Goal: Navigation & Orientation: Find specific page/section

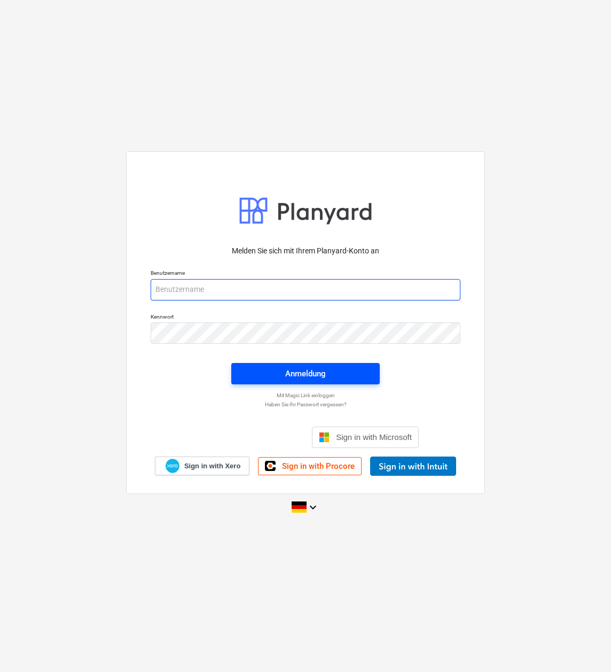
type input "[PERSON_NAME][EMAIL_ADDRESS][DOMAIN_NAME]"
click at [327, 373] on span "Anmeldung" at bounding box center [305, 374] width 123 height 14
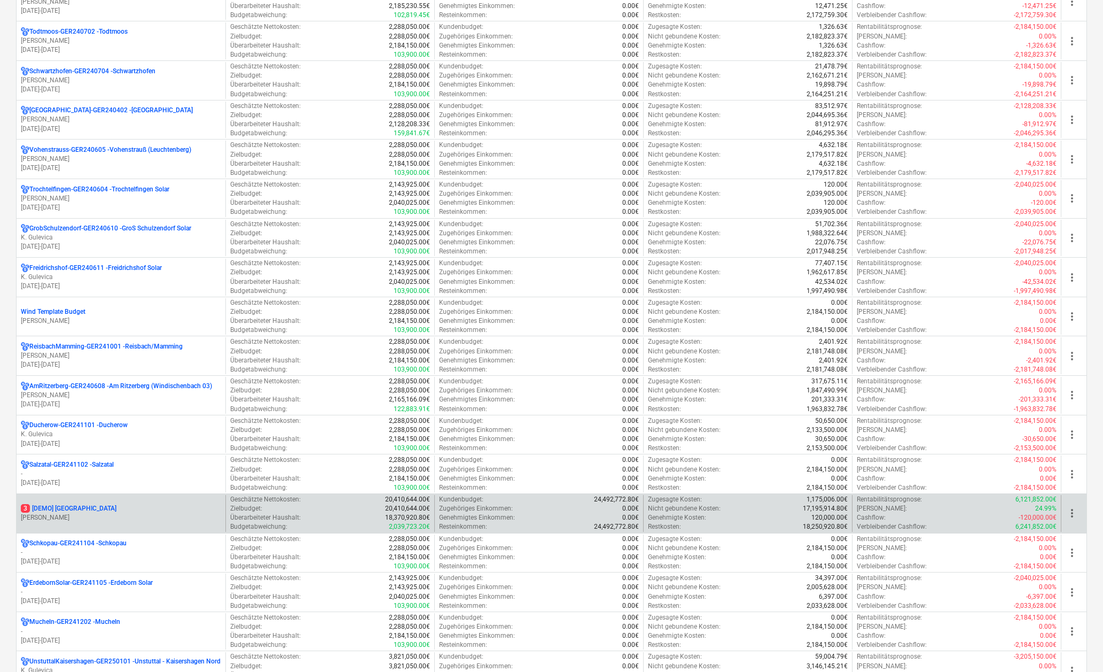
scroll to position [748, 0]
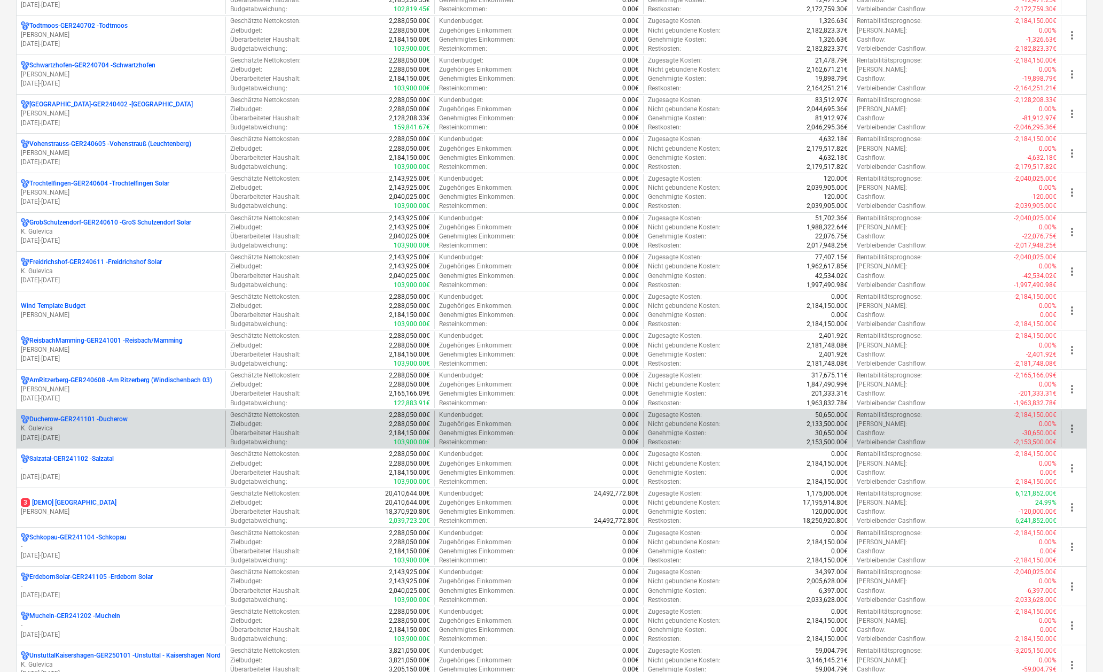
click at [62, 416] on p "Ducherow-GER241101 - Ducherow" at bounding box center [78, 419] width 98 height 9
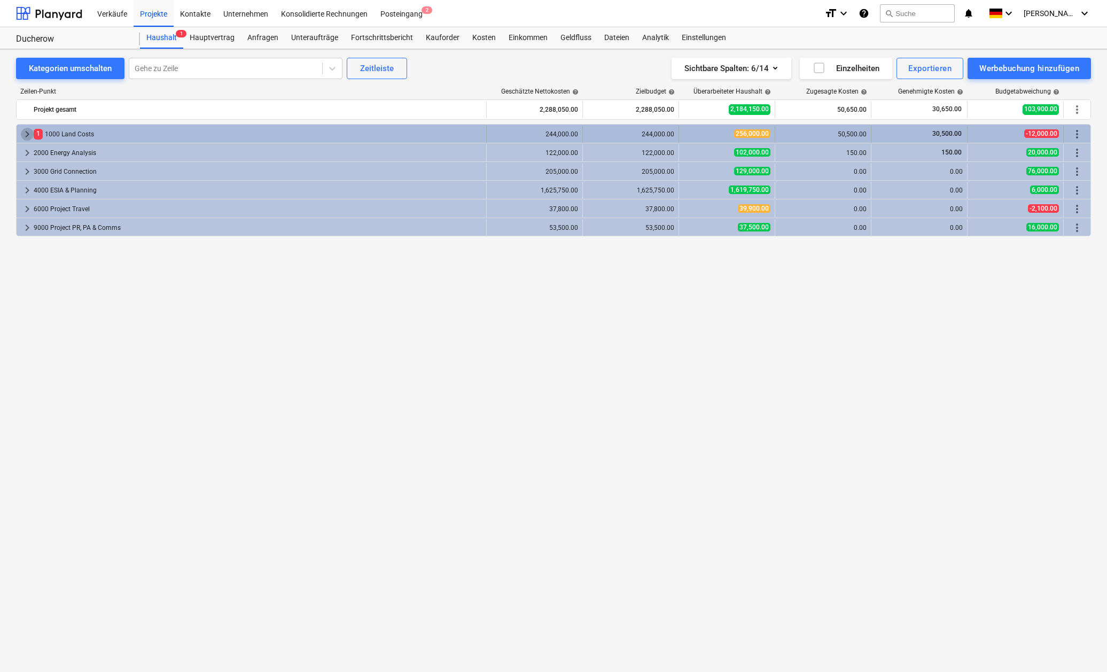
click at [26, 133] on span "keyboard_arrow_right" at bounding box center [27, 134] width 13 height 13
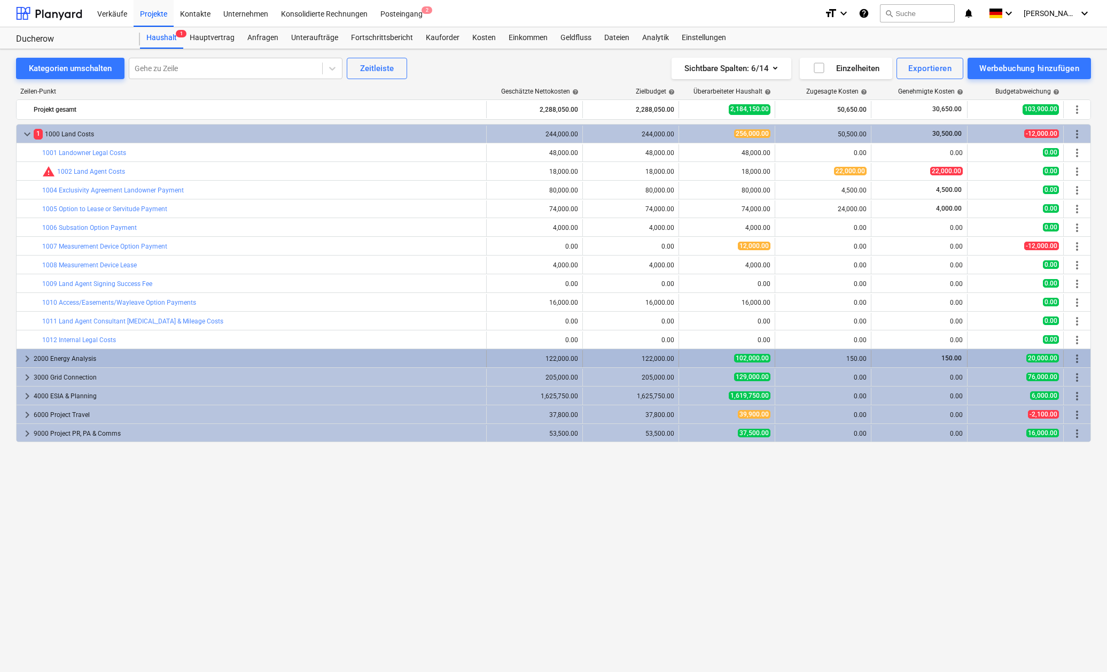
click at [27, 359] on span "keyboard_arrow_right" at bounding box center [27, 358] width 13 height 13
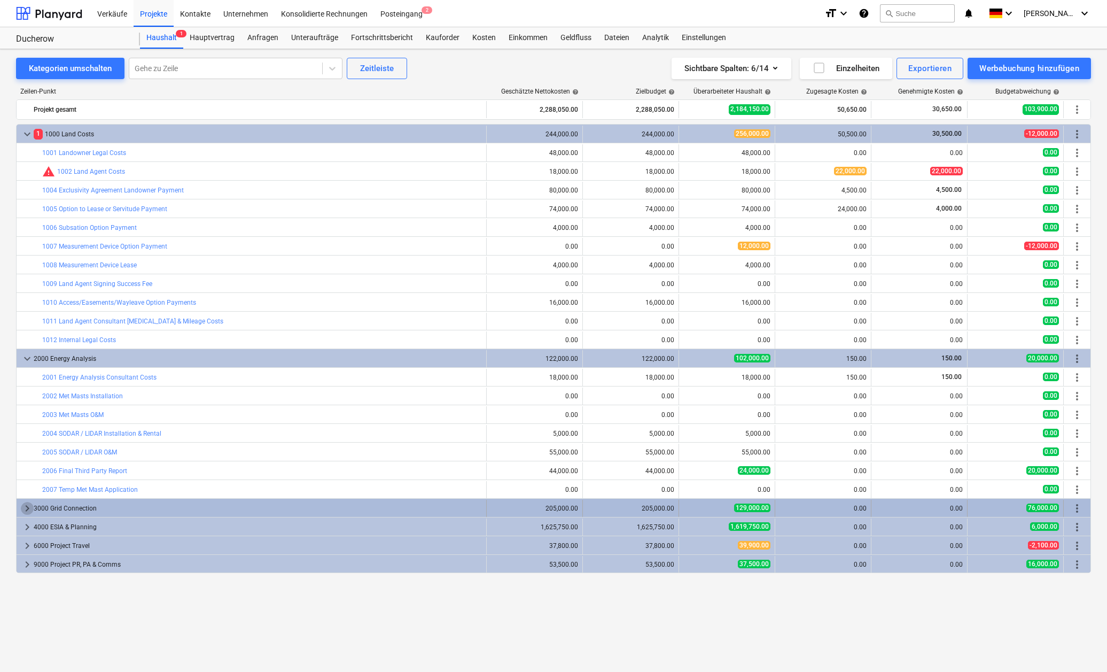
click at [29, 510] on span "keyboard_arrow_right" at bounding box center [27, 508] width 13 height 13
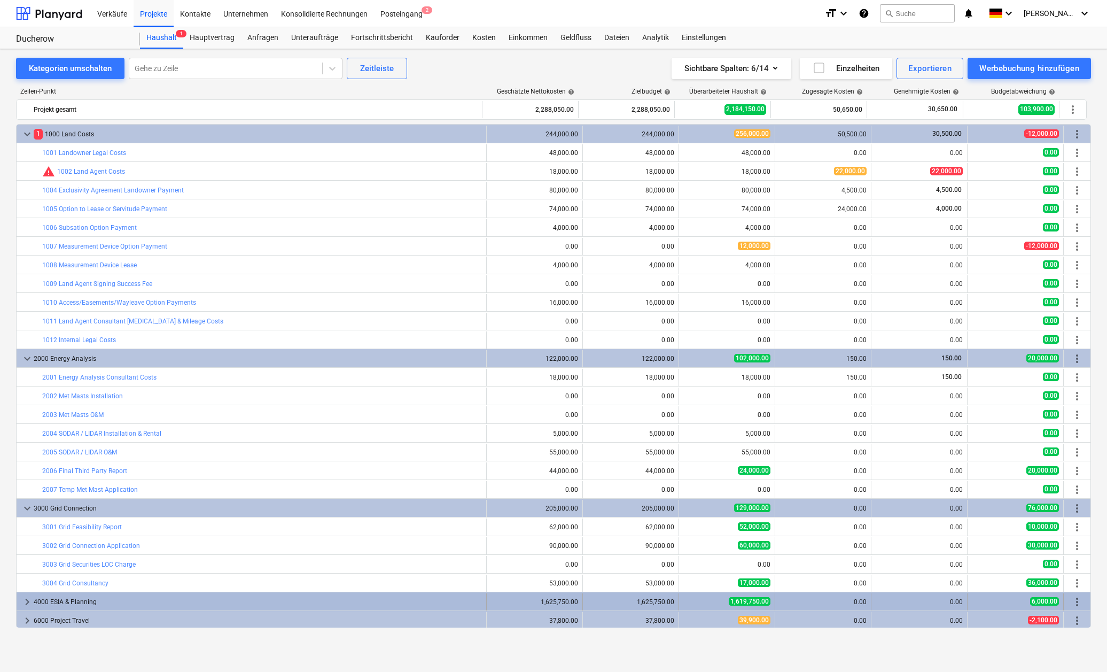
click at [25, 600] on span "keyboard_arrow_right" at bounding box center [27, 601] width 13 height 13
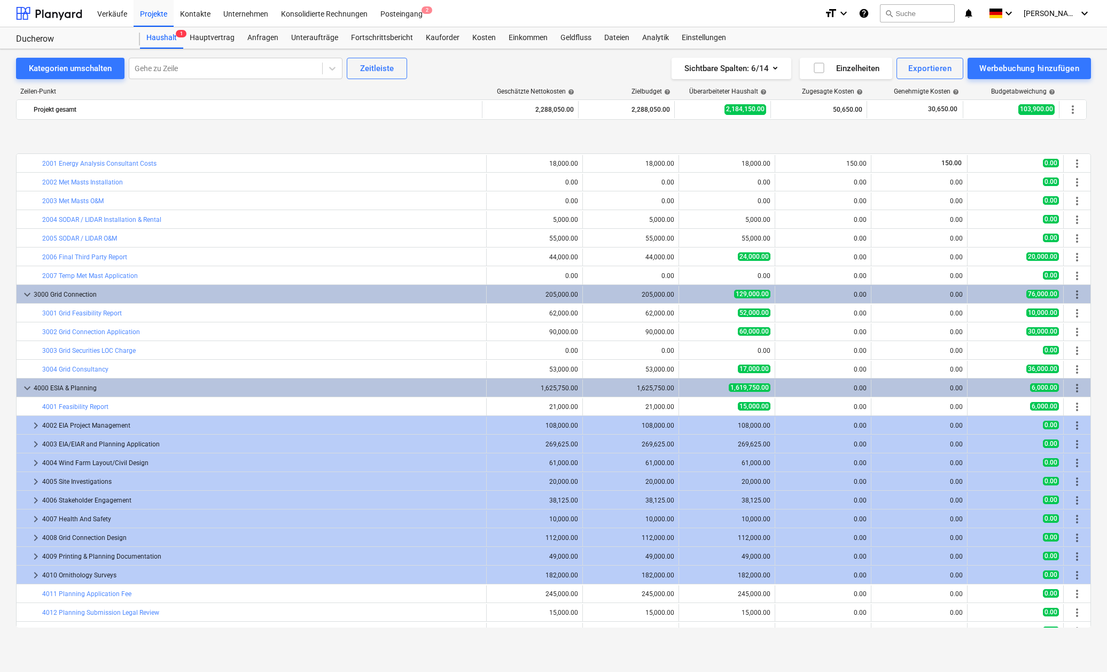
scroll to position [267, 0]
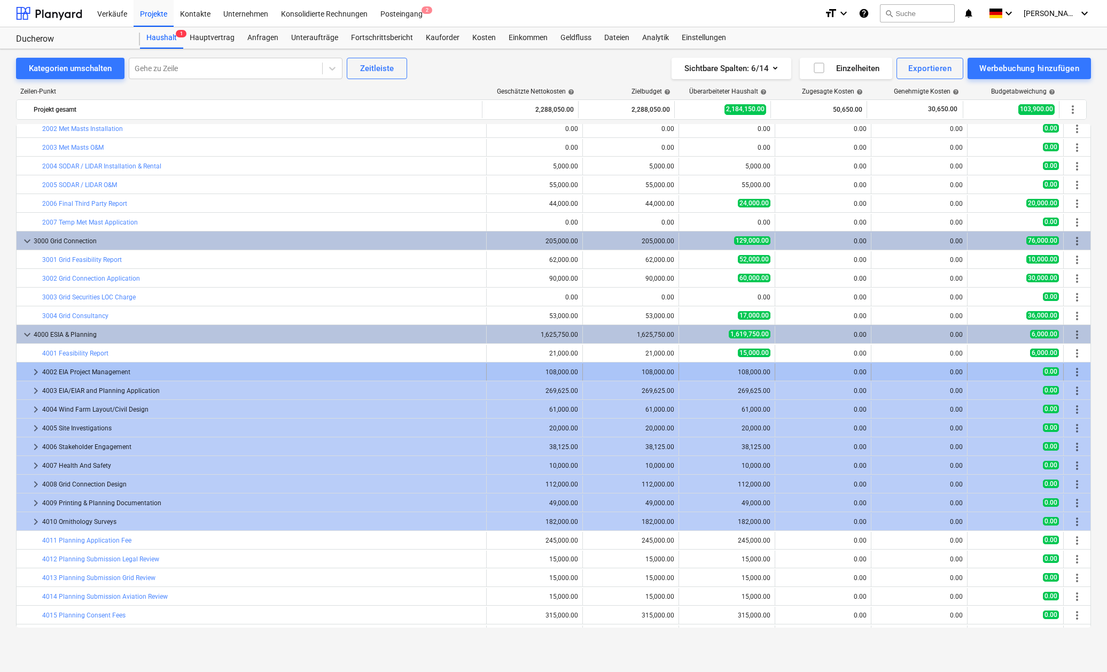
click at [35, 373] on span "keyboard_arrow_right" at bounding box center [35, 372] width 13 height 13
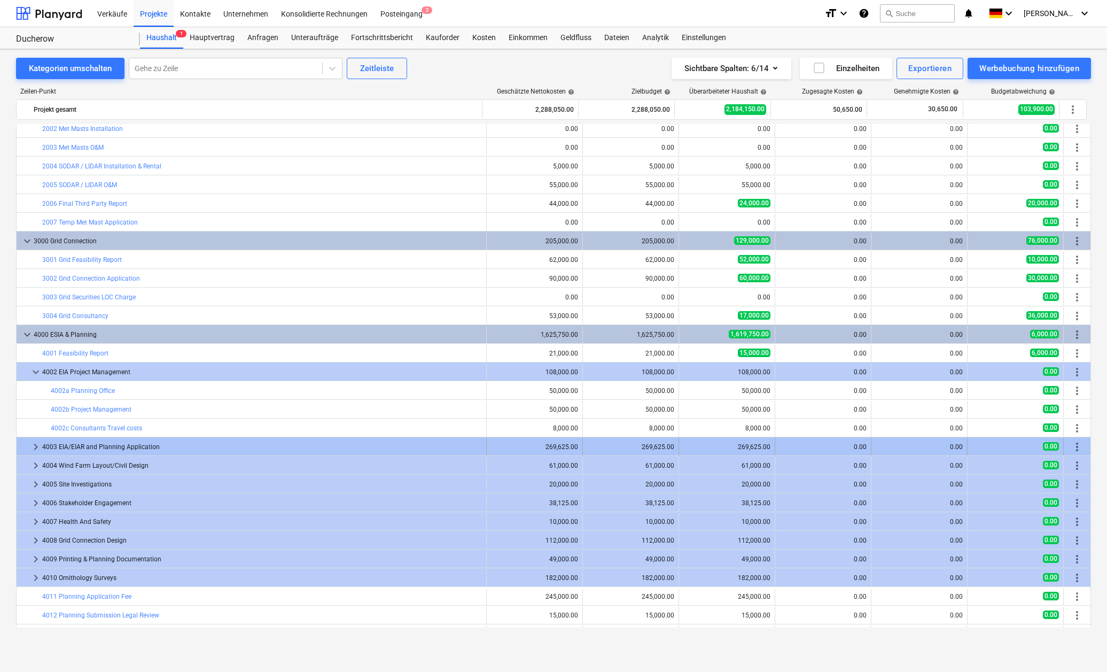
click at [35, 445] on span "keyboard_arrow_right" at bounding box center [35, 446] width 13 height 13
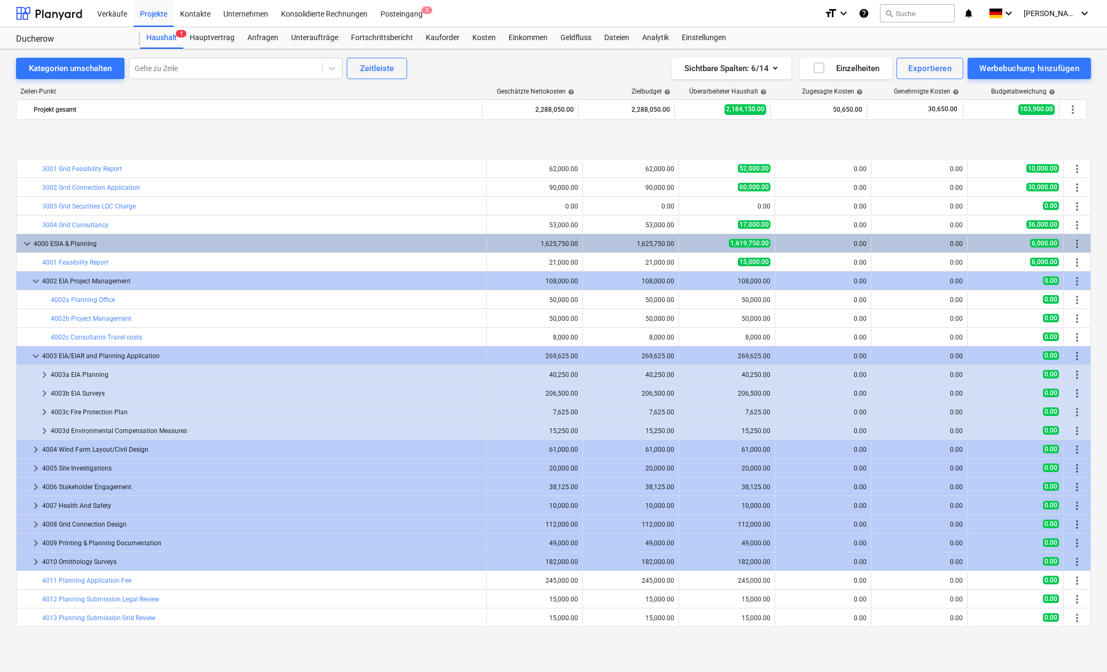
scroll to position [427, 0]
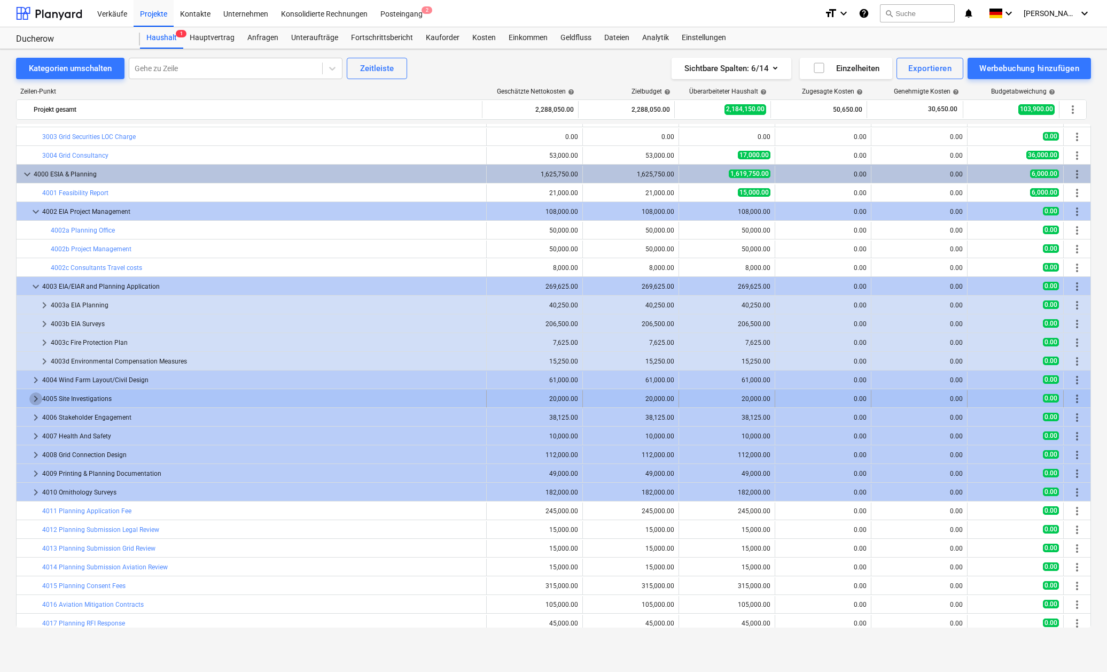
click at [36, 398] on span "keyboard_arrow_right" at bounding box center [35, 398] width 13 height 13
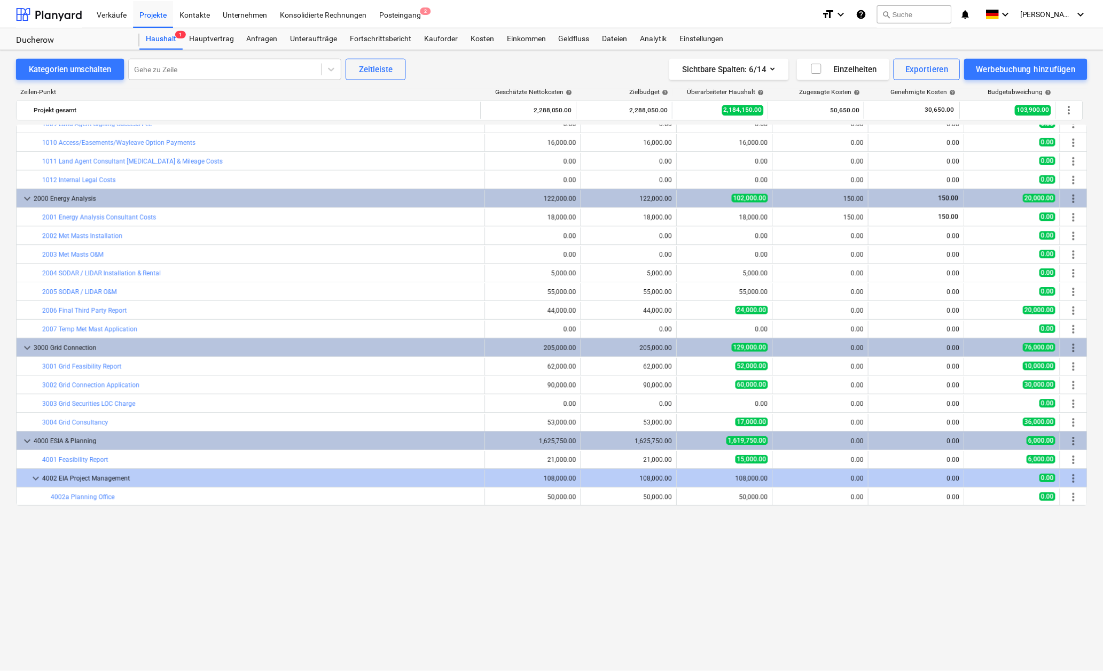
scroll to position [0, 0]
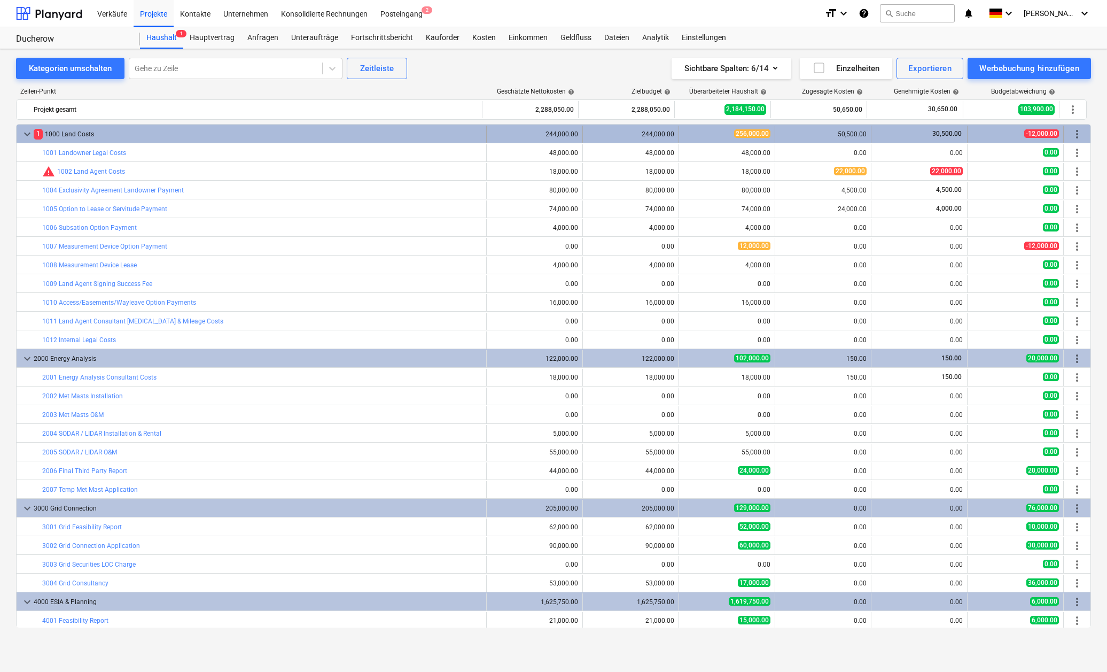
click at [26, 134] on span "keyboard_arrow_down" at bounding box center [27, 134] width 13 height 13
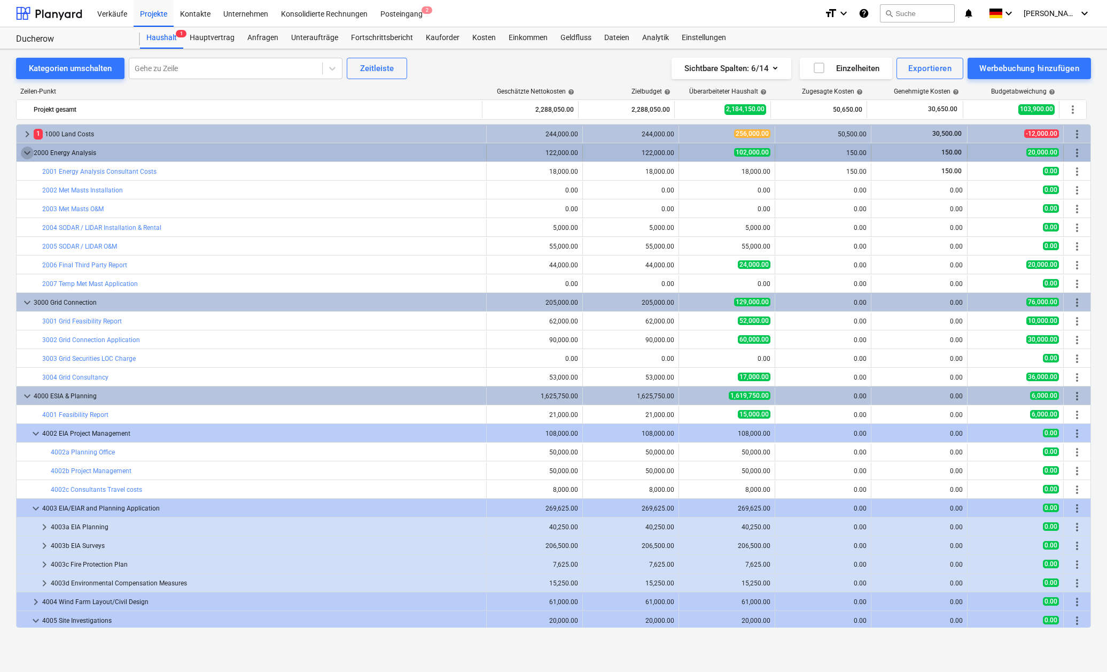
click at [22, 149] on span "keyboard_arrow_down" at bounding box center [27, 152] width 13 height 13
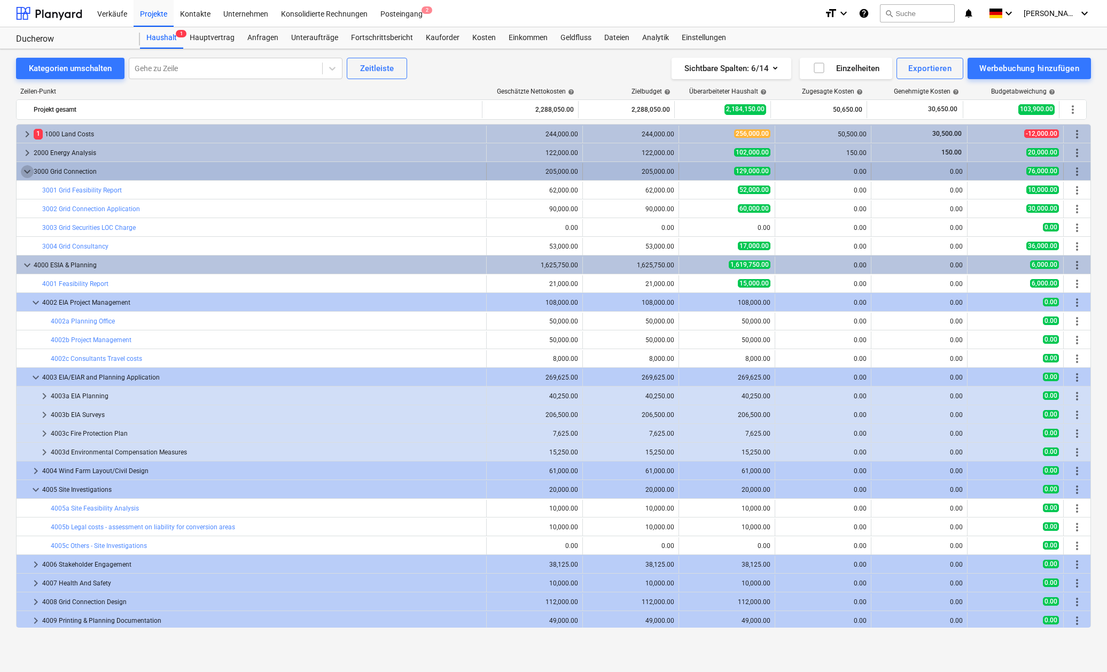
click at [25, 172] on span "keyboard_arrow_down" at bounding box center [27, 171] width 13 height 13
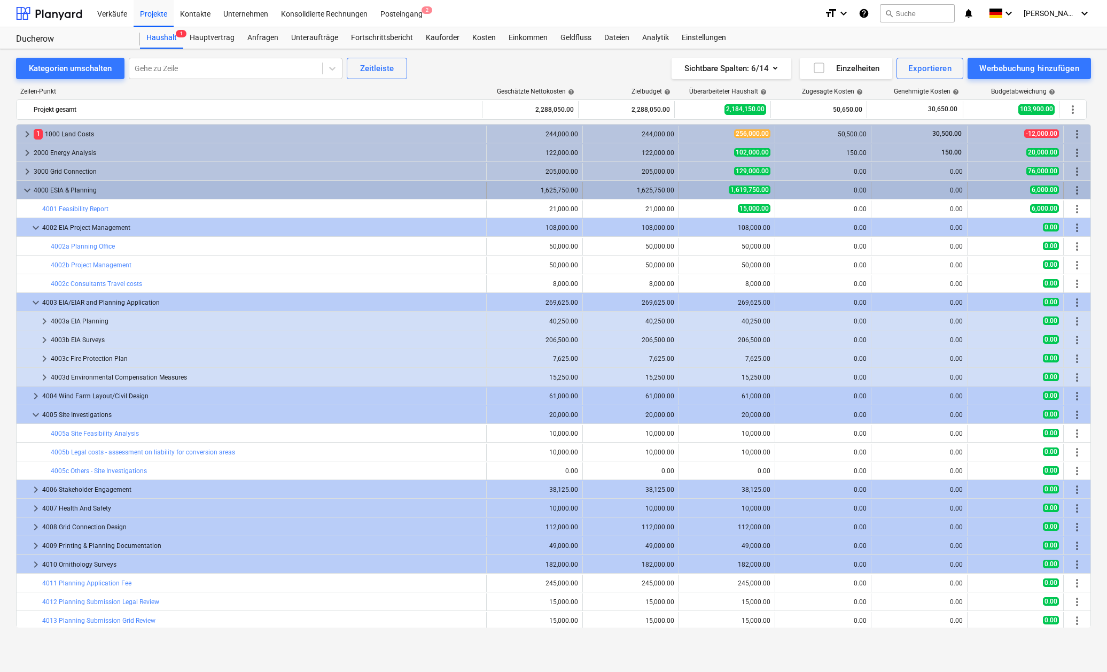
click at [25, 189] on span "keyboard_arrow_down" at bounding box center [27, 190] width 13 height 13
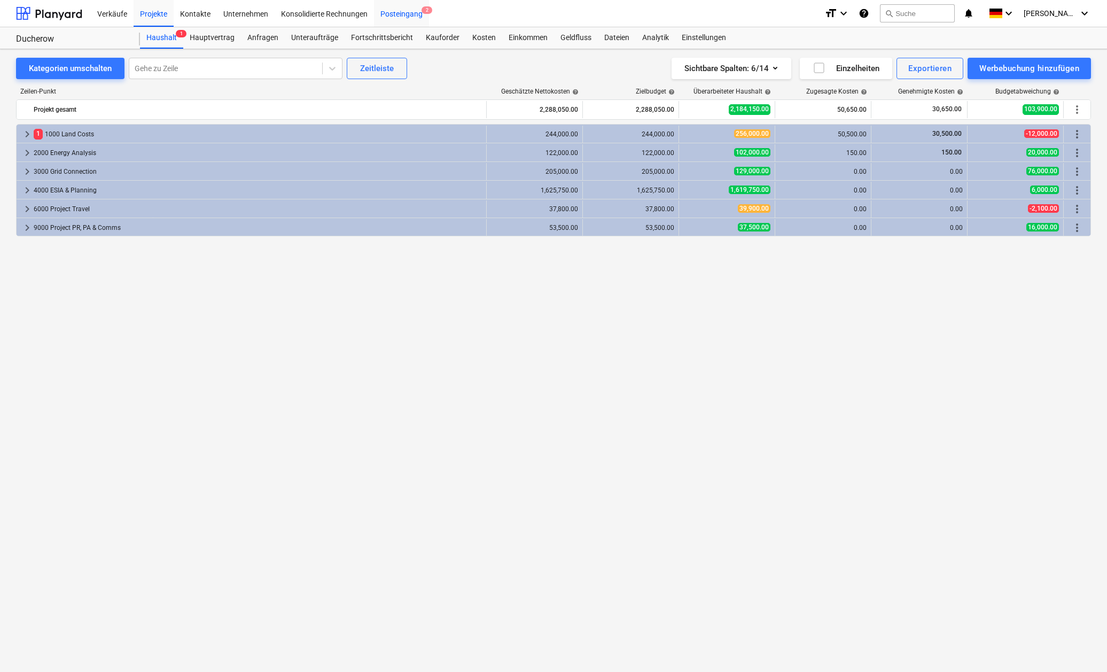
click at [405, 14] on div "Posteingang 2" at bounding box center [401, 12] width 55 height 27
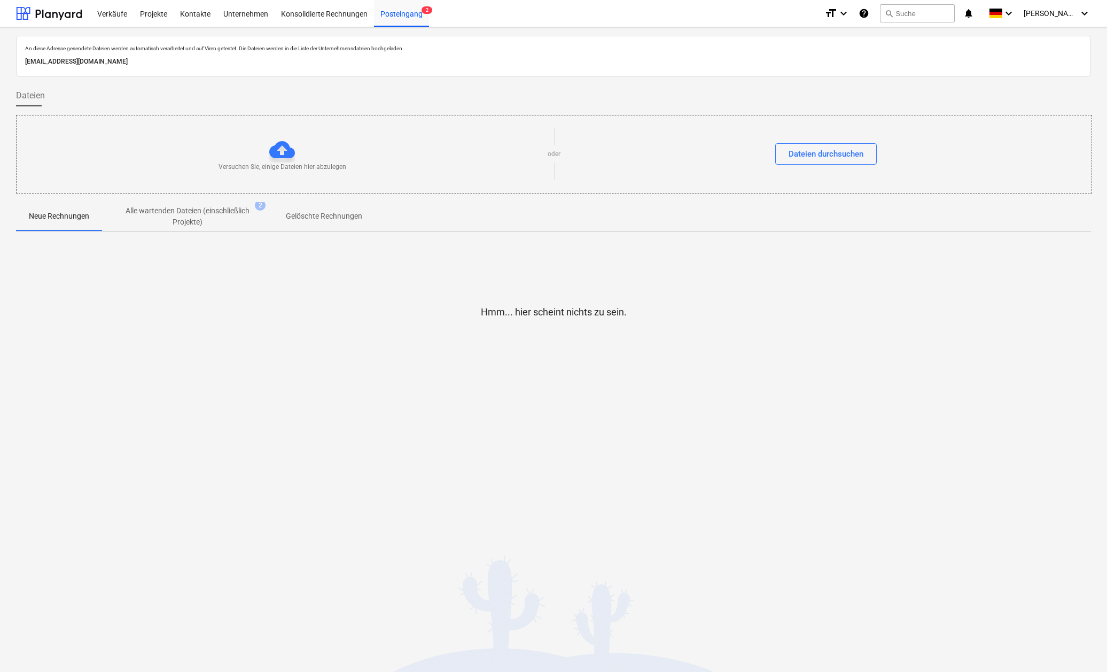
click at [184, 219] on p "Alle wartenden Dateien (einschließlich Projekte)" at bounding box center [187, 216] width 128 height 22
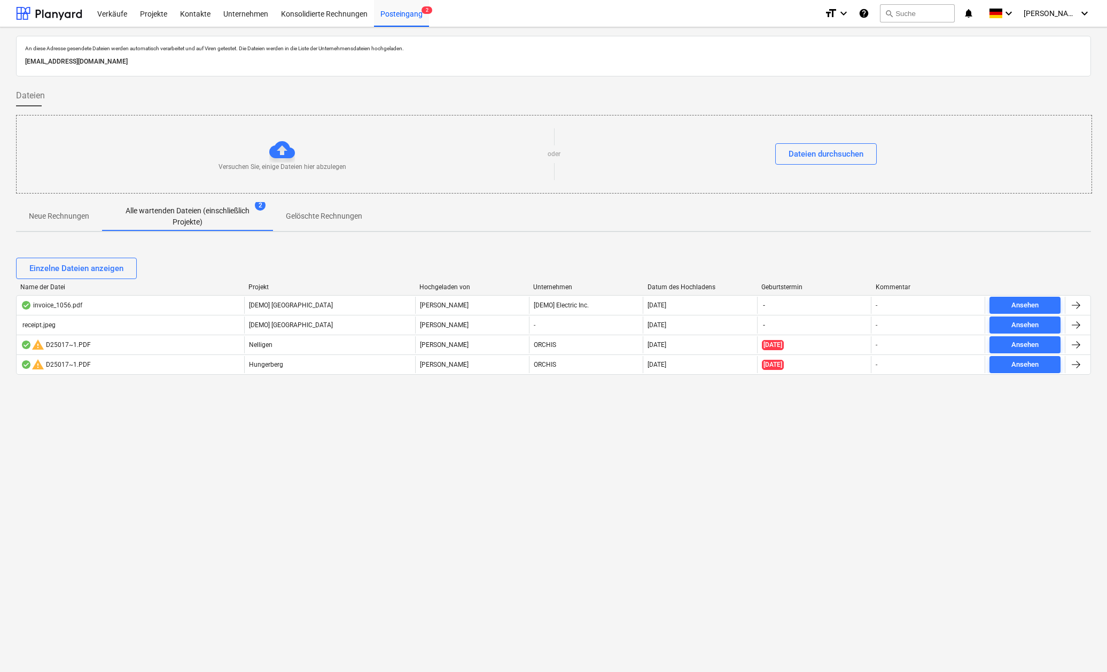
click at [65, 216] on p "Neue Rechnungen" at bounding box center [59, 216] width 60 height 11
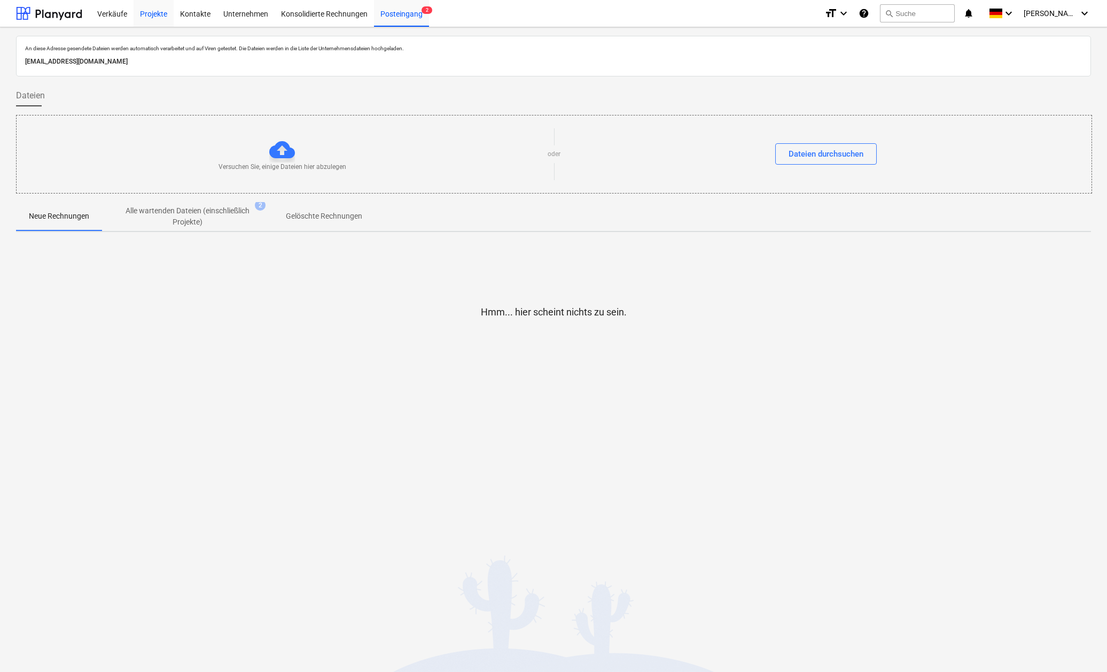
click at [156, 13] on div "Projekte" at bounding box center [154, 12] width 40 height 27
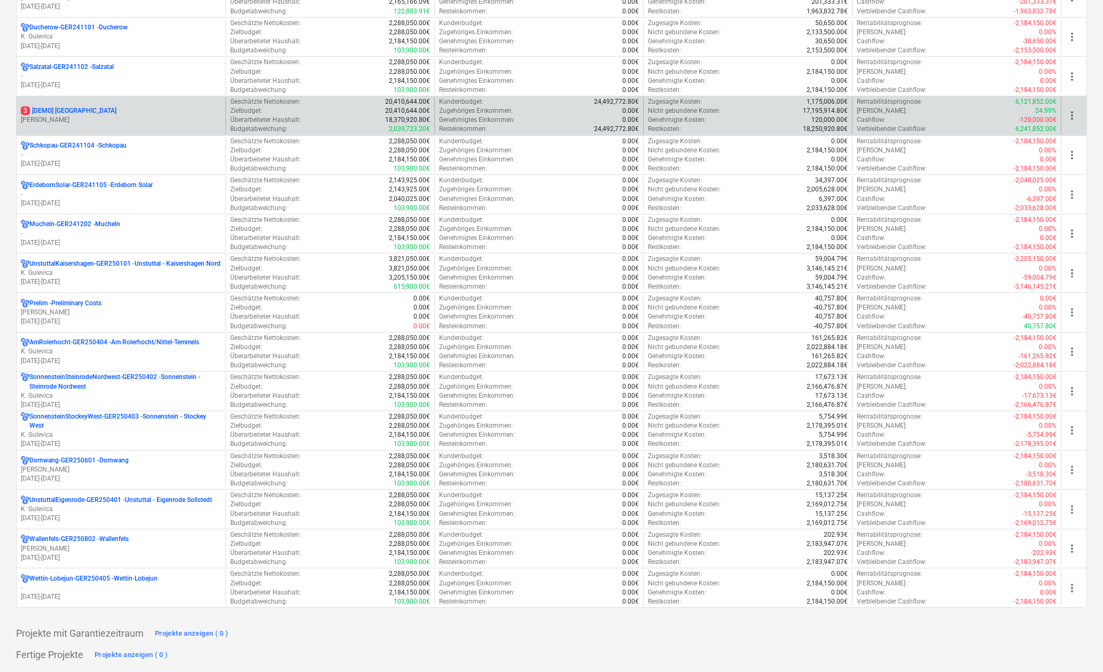
scroll to position [1161, 0]
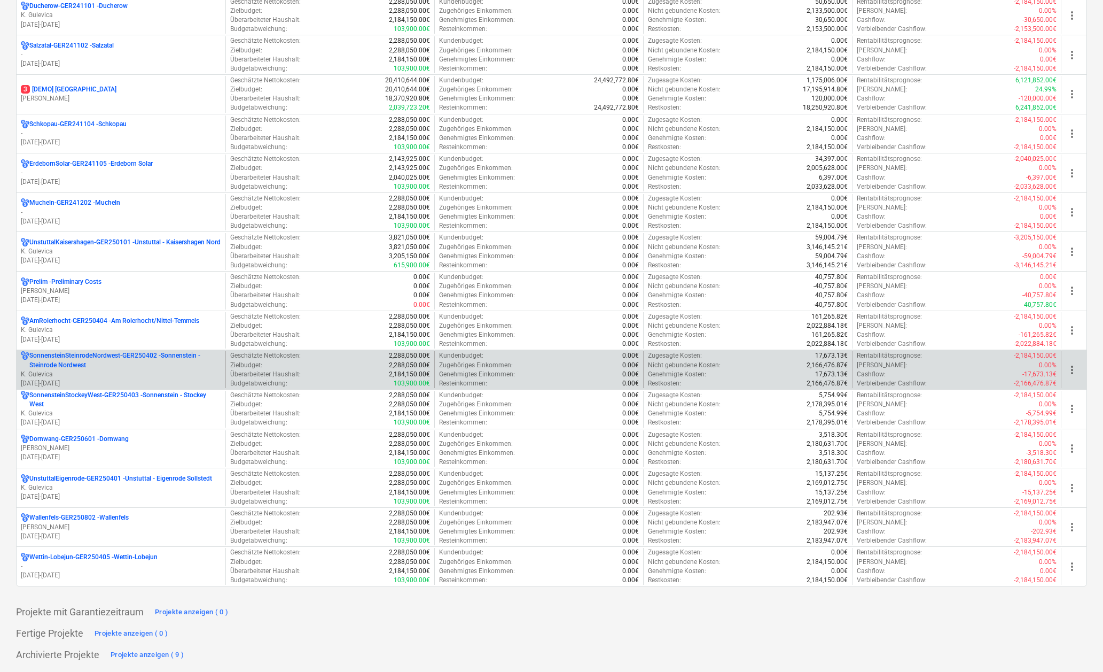
click at [189, 360] on p "SonnensteinSteinrodeNordwest-GER250402 - [GEOGRAPHIC_DATA] - [GEOGRAPHIC_DATA]" at bounding box center [125, 360] width 192 height 18
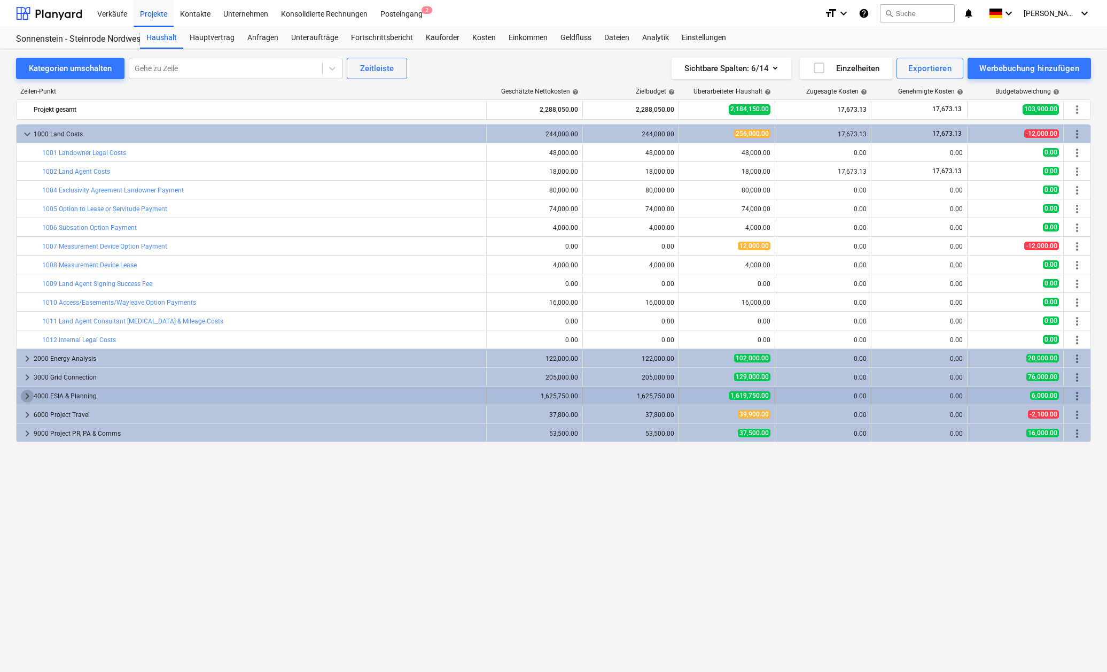
click at [26, 394] on span "keyboard_arrow_right" at bounding box center [27, 396] width 13 height 13
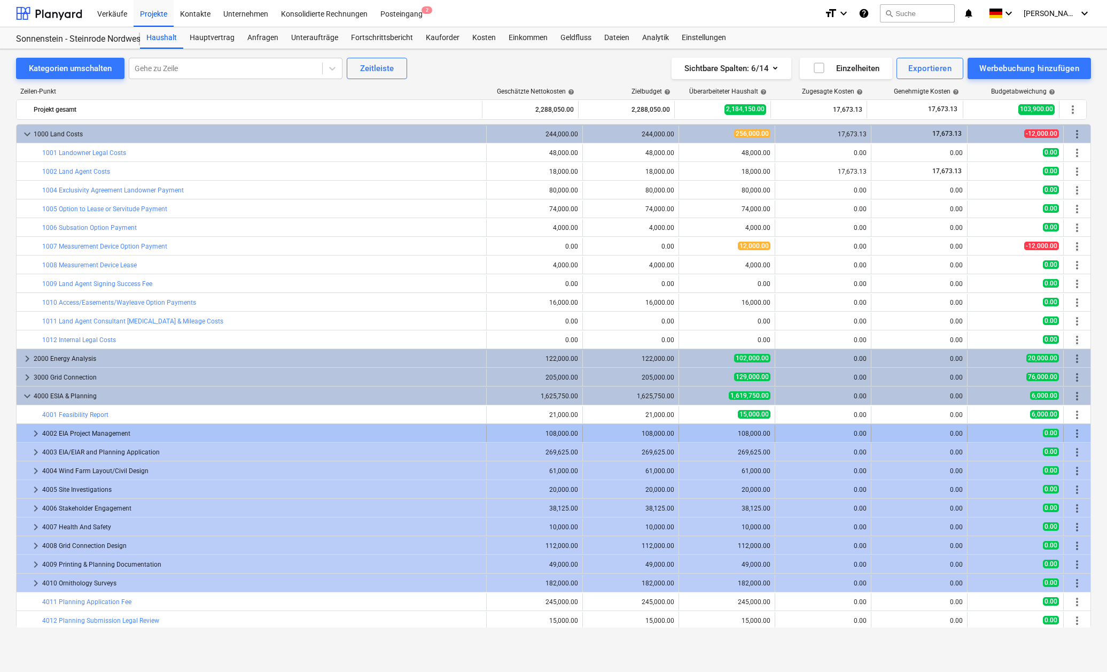
click at [33, 432] on span "keyboard_arrow_right" at bounding box center [35, 433] width 13 height 13
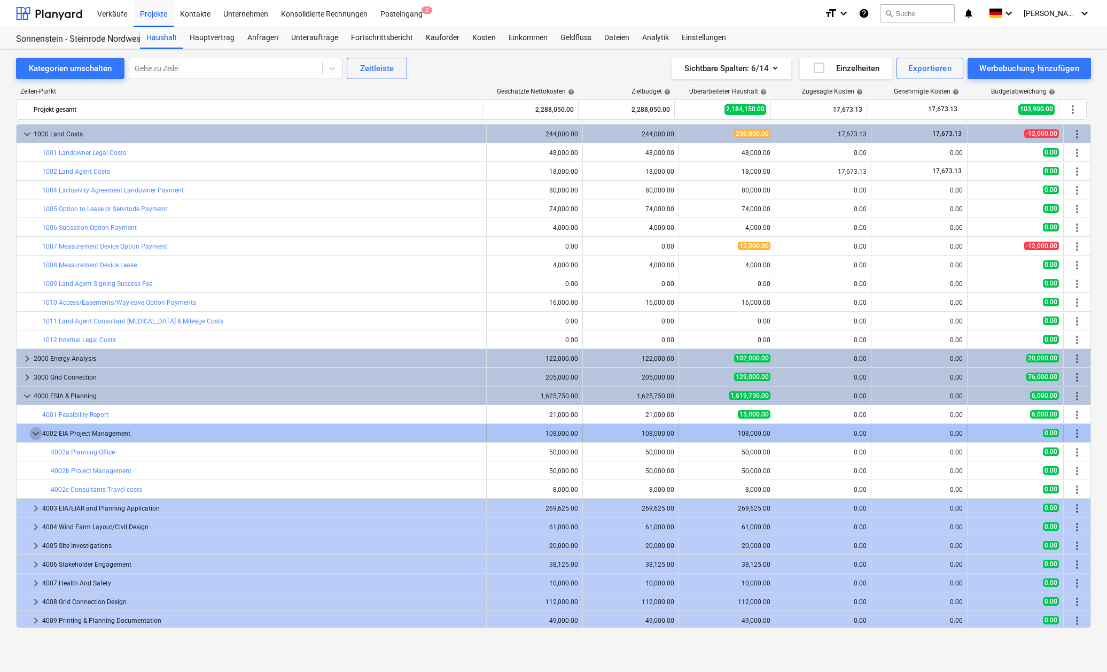
click at [34, 436] on span "keyboard_arrow_down" at bounding box center [35, 433] width 13 height 13
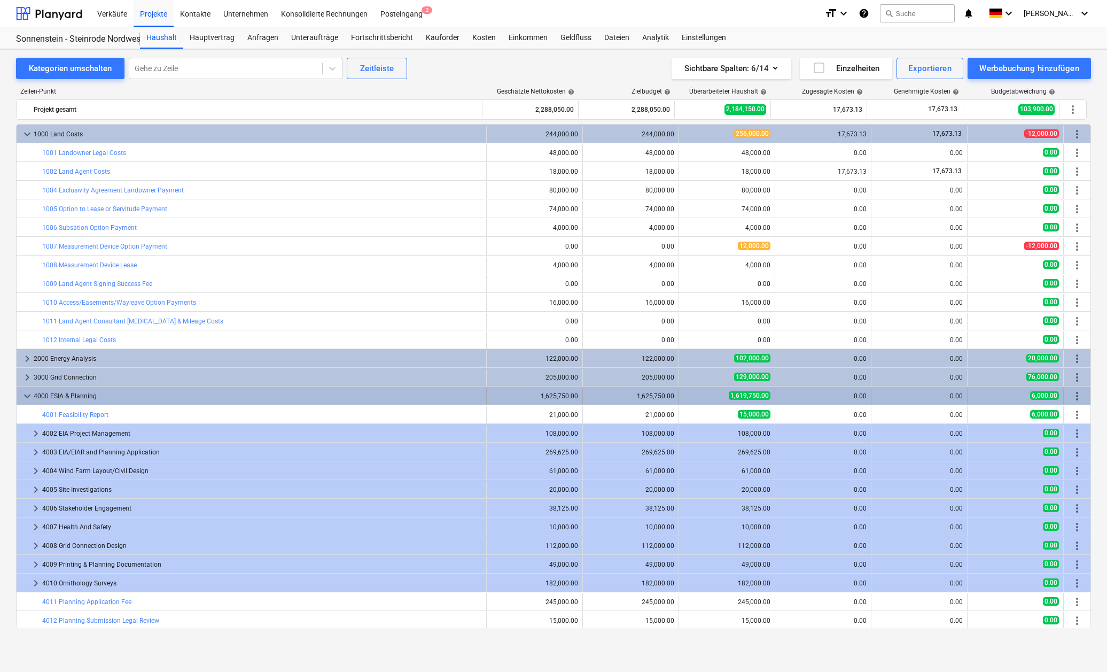
click at [28, 398] on span "keyboard_arrow_down" at bounding box center [27, 396] width 13 height 13
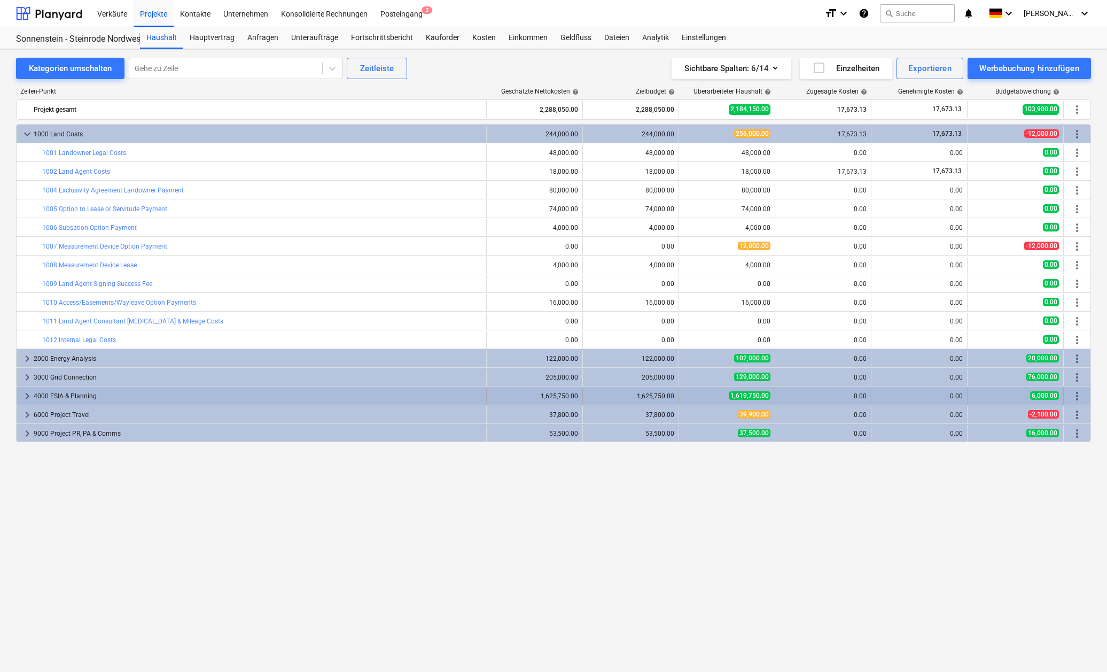
click at [64, 396] on div "4000 ESIA & Planning" at bounding box center [258, 395] width 448 height 17
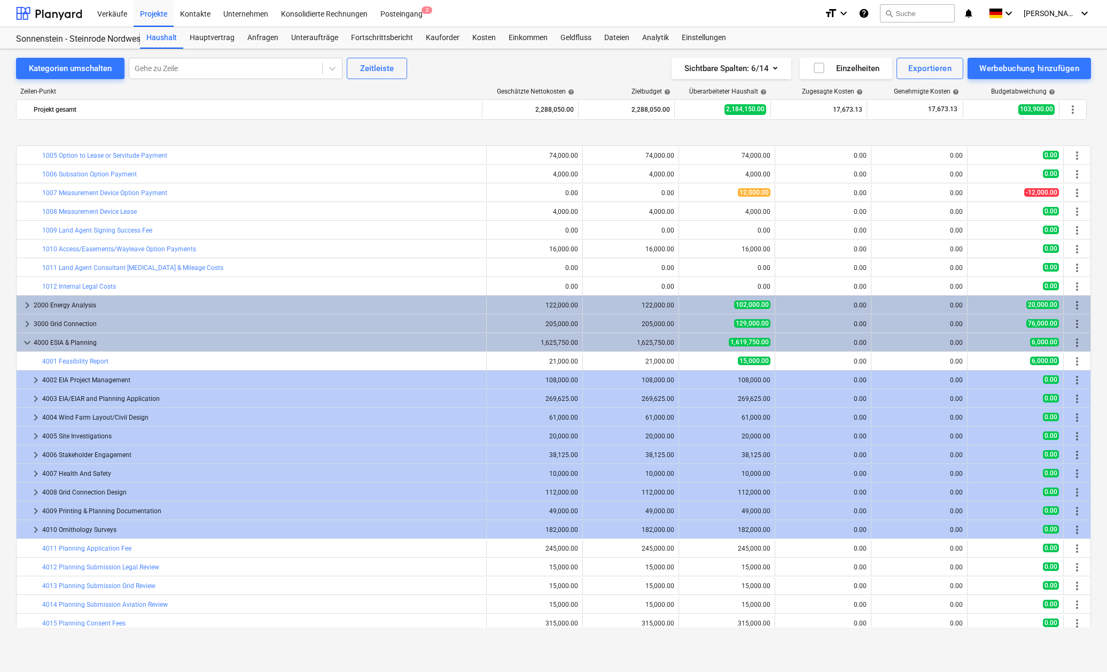
scroll to position [107, 0]
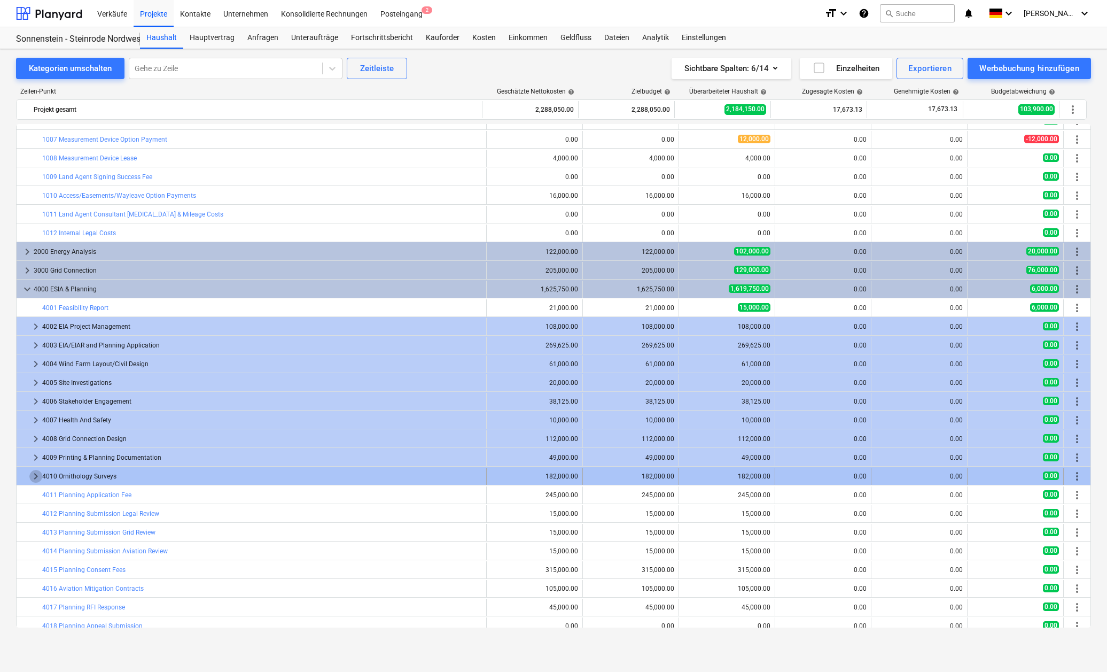
click at [37, 475] on span "keyboard_arrow_right" at bounding box center [35, 476] width 13 height 13
click at [35, 477] on span "keyboard_arrow_down" at bounding box center [35, 476] width 13 height 13
click at [33, 475] on span "keyboard_arrow_right" at bounding box center [35, 476] width 13 height 13
click at [36, 477] on span "keyboard_arrow_down" at bounding box center [35, 476] width 13 height 13
click at [35, 477] on span "keyboard_arrow_right" at bounding box center [35, 476] width 13 height 13
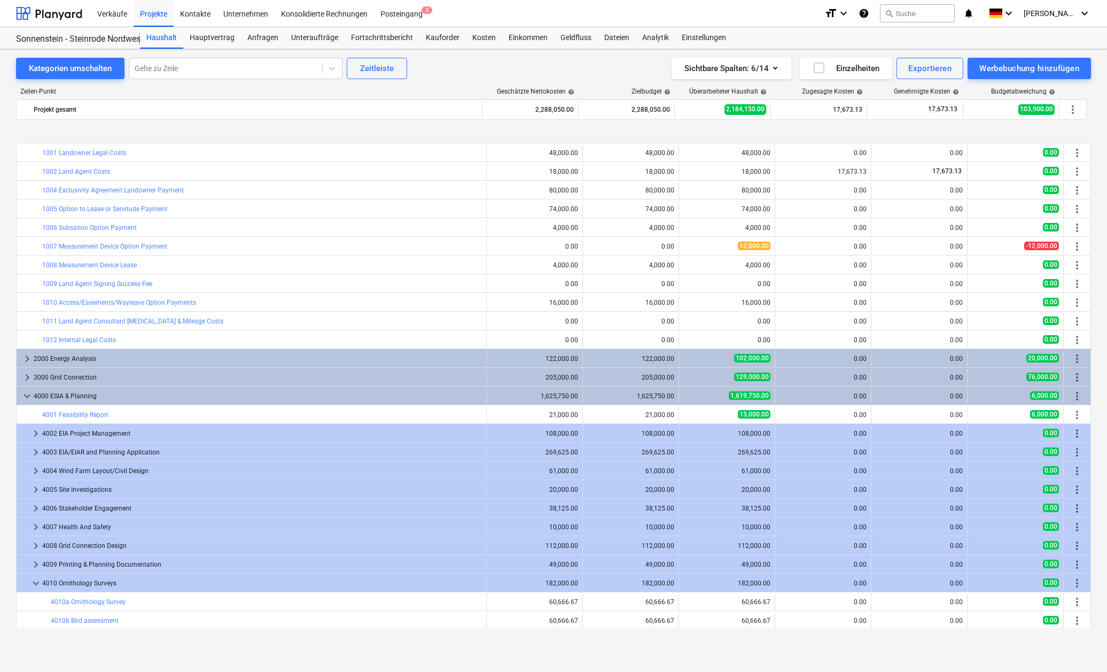
scroll to position [53, 0]
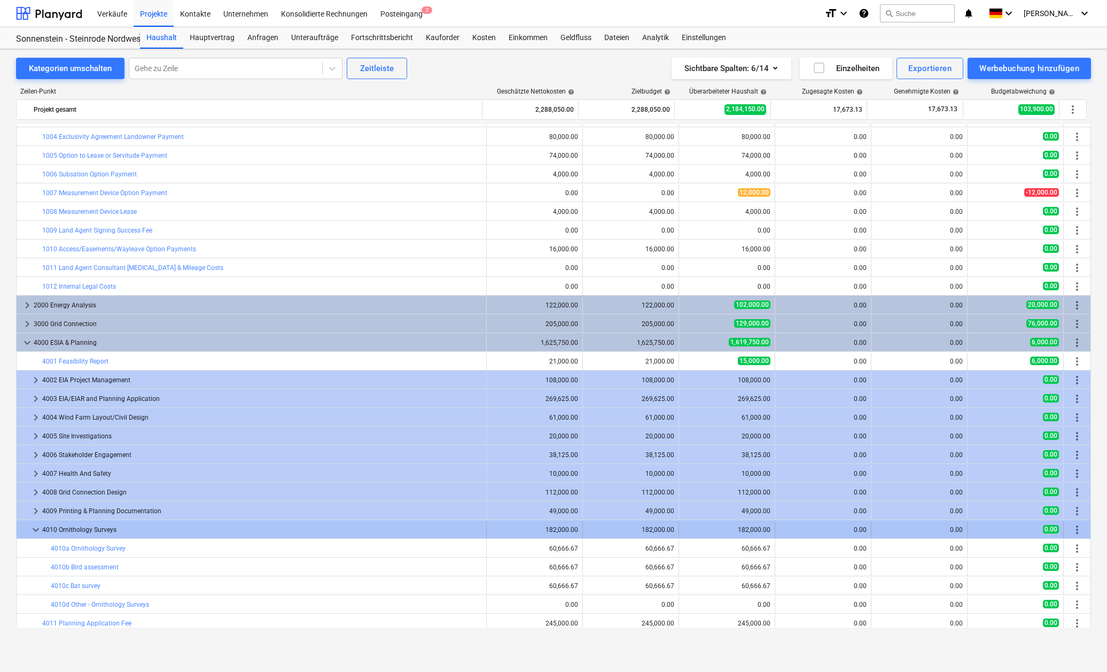
click at [33, 531] on span "keyboard_arrow_down" at bounding box center [35, 529] width 13 height 13
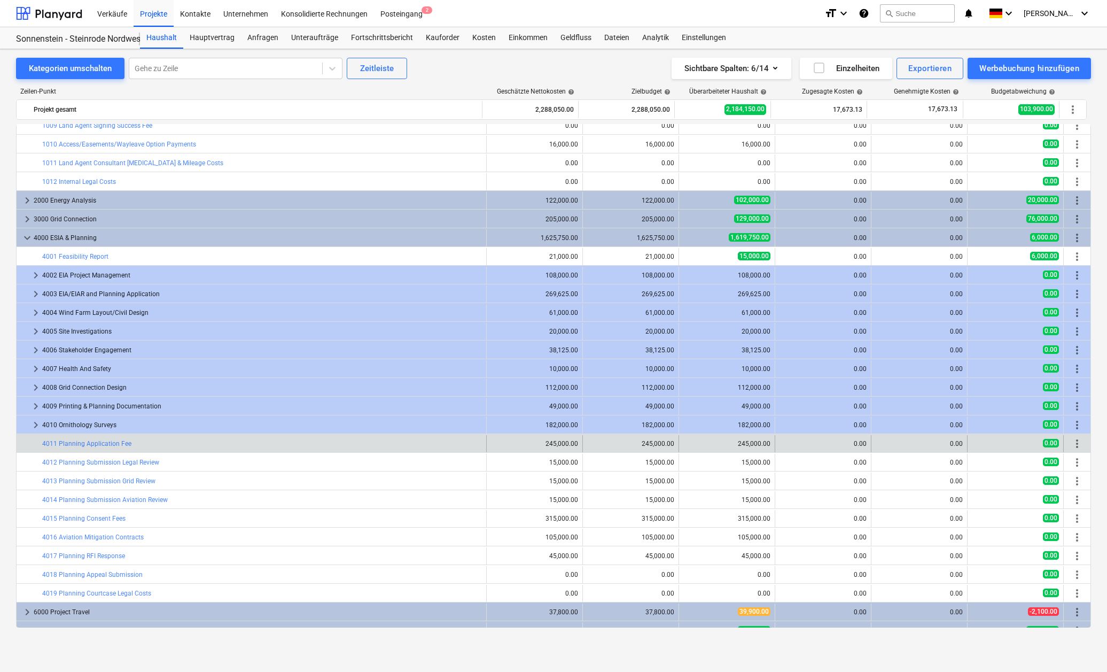
scroll to position [160, 0]
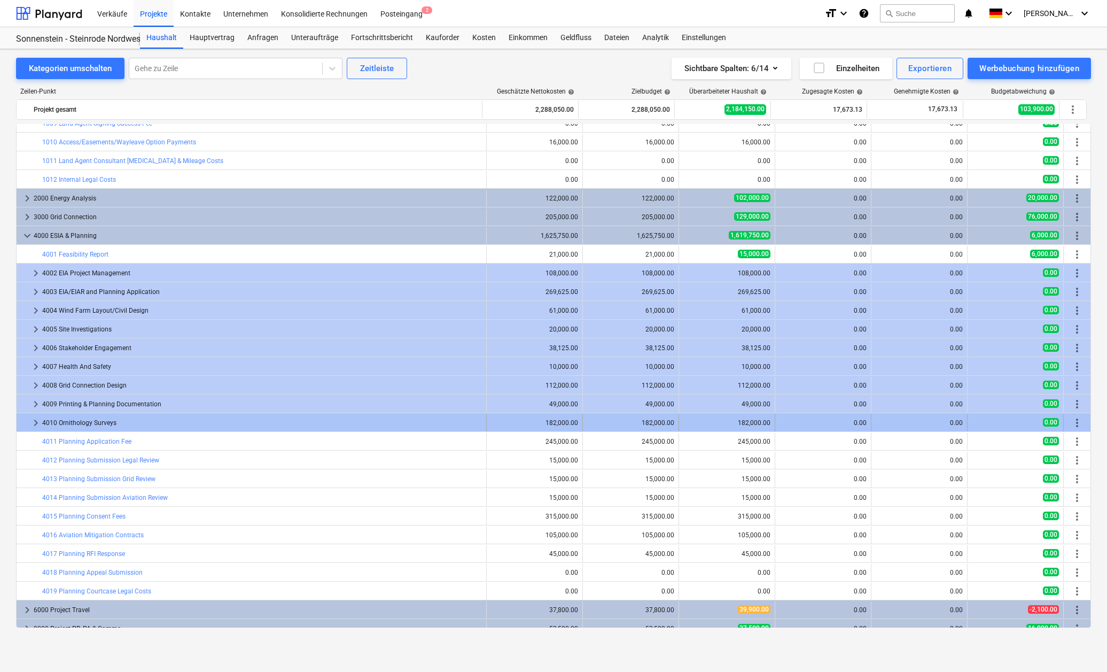
click at [35, 421] on span "keyboard_arrow_right" at bounding box center [35, 422] width 13 height 13
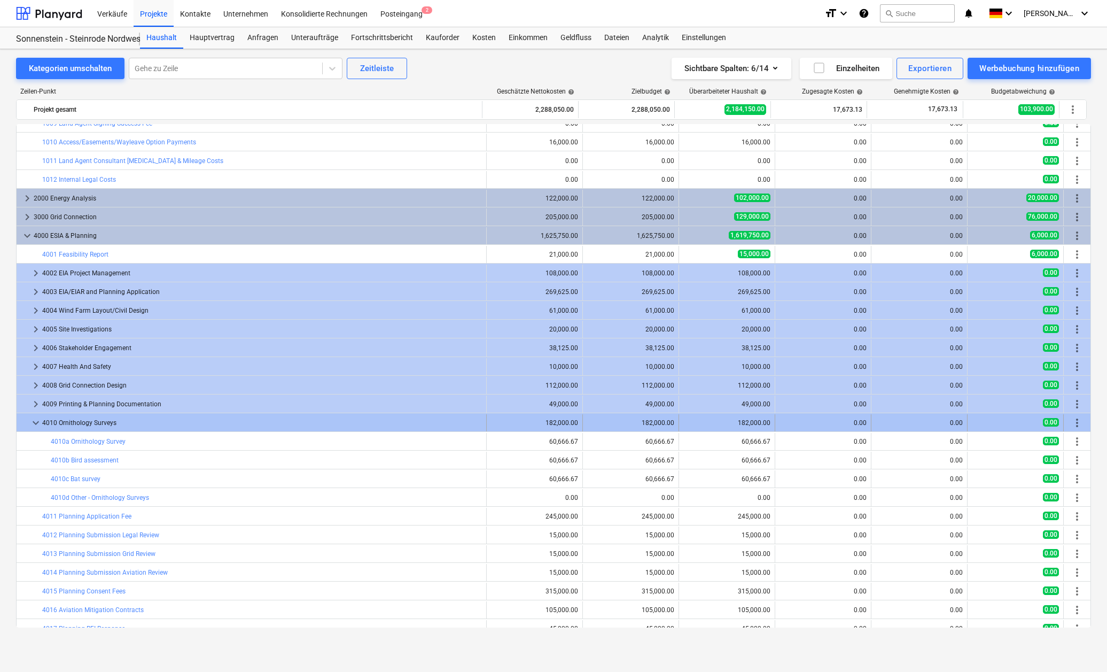
click at [38, 423] on span "keyboard_arrow_down" at bounding box center [35, 422] width 13 height 13
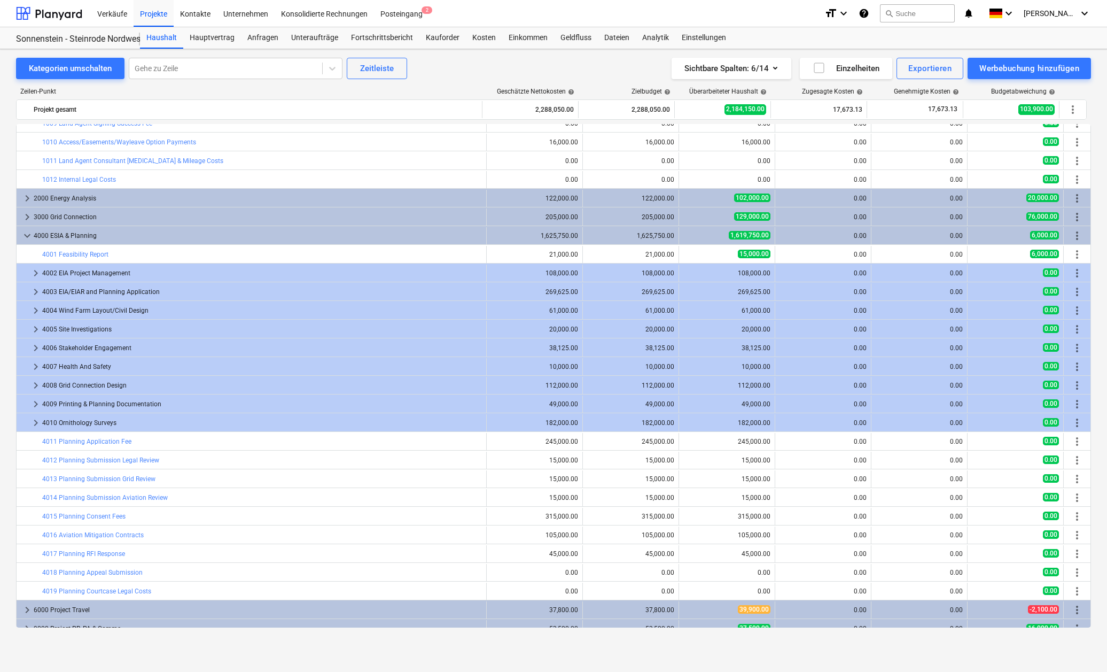
scroll to position [170, 0]
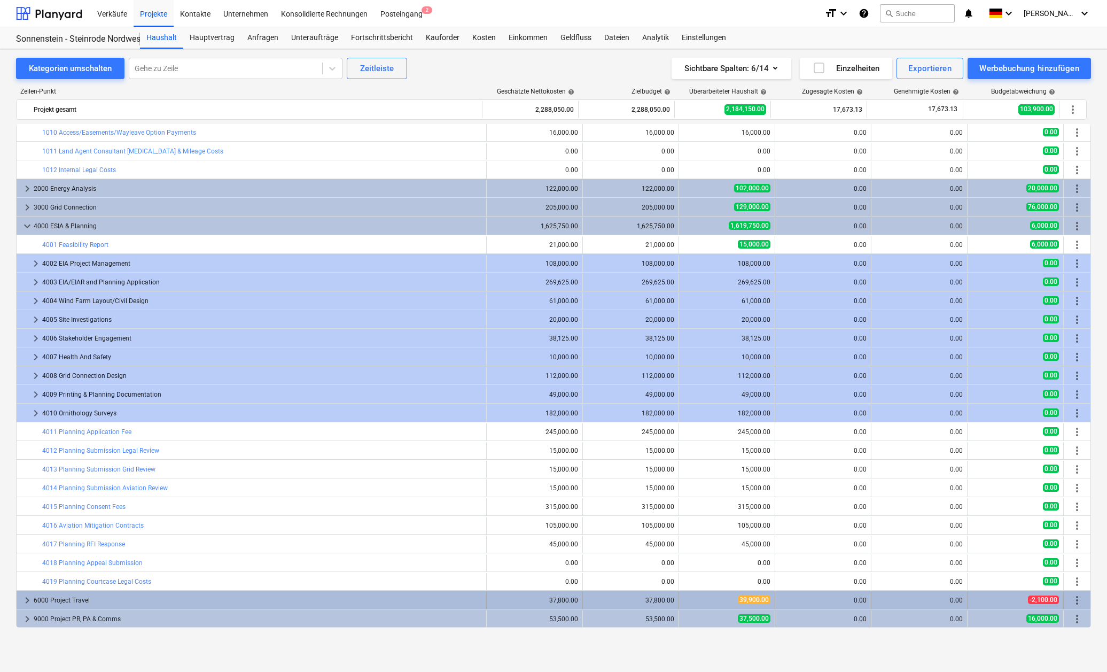
click at [28, 599] on span "keyboard_arrow_right" at bounding box center [27, 600] width 13 height 13
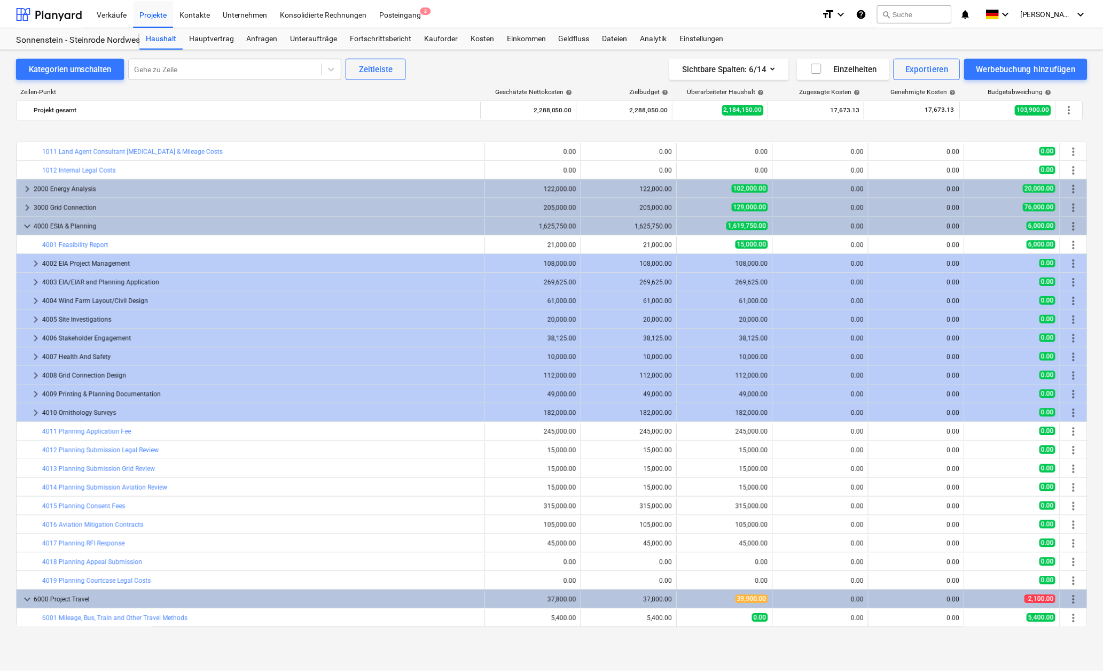
scroll to position [263, 0]
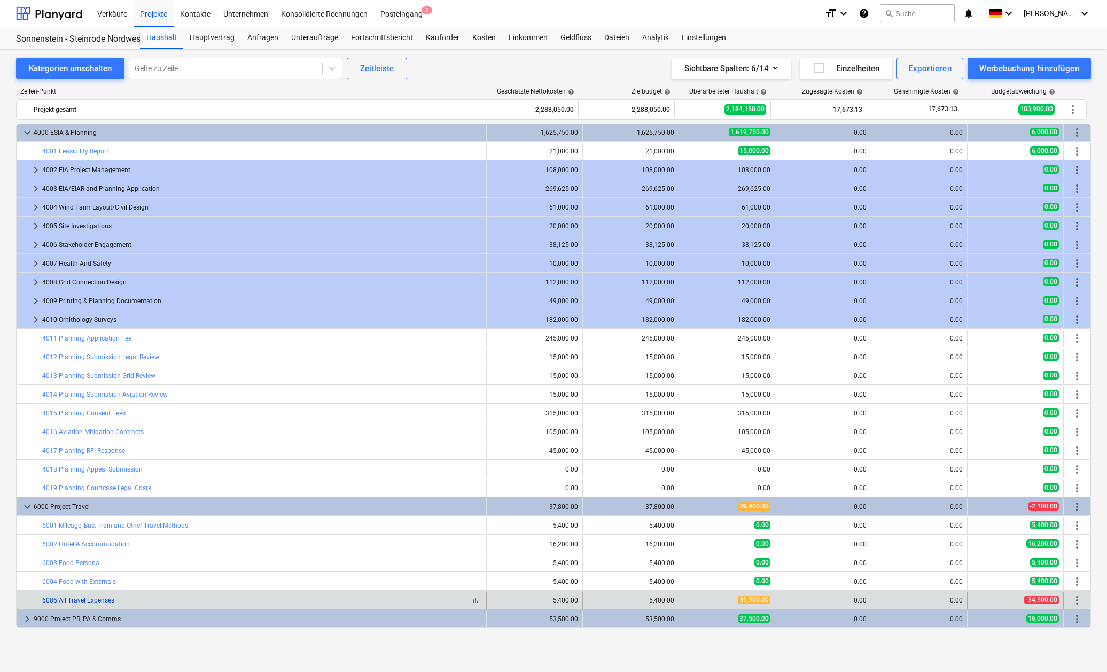
click at [95, 600] on link "6005 All Travel Expenses" at bounding box center [78, 599] width 72 height 7
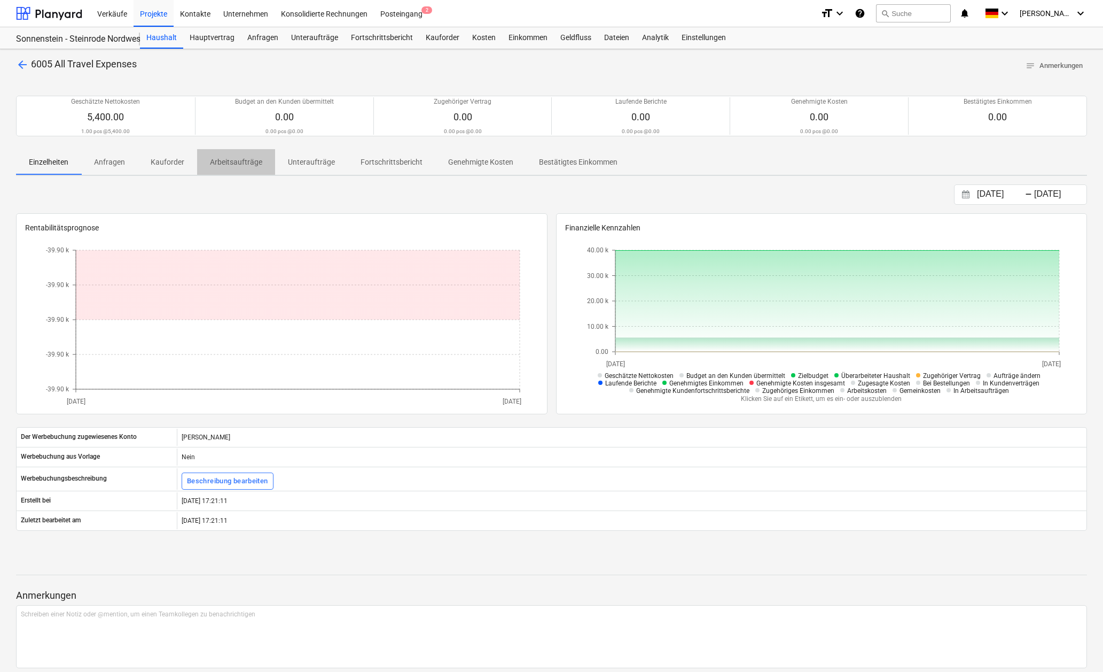
click at [254, 163] on p "Arbeitsaufträge" at bounding box center [236, 162] width 52 height 11
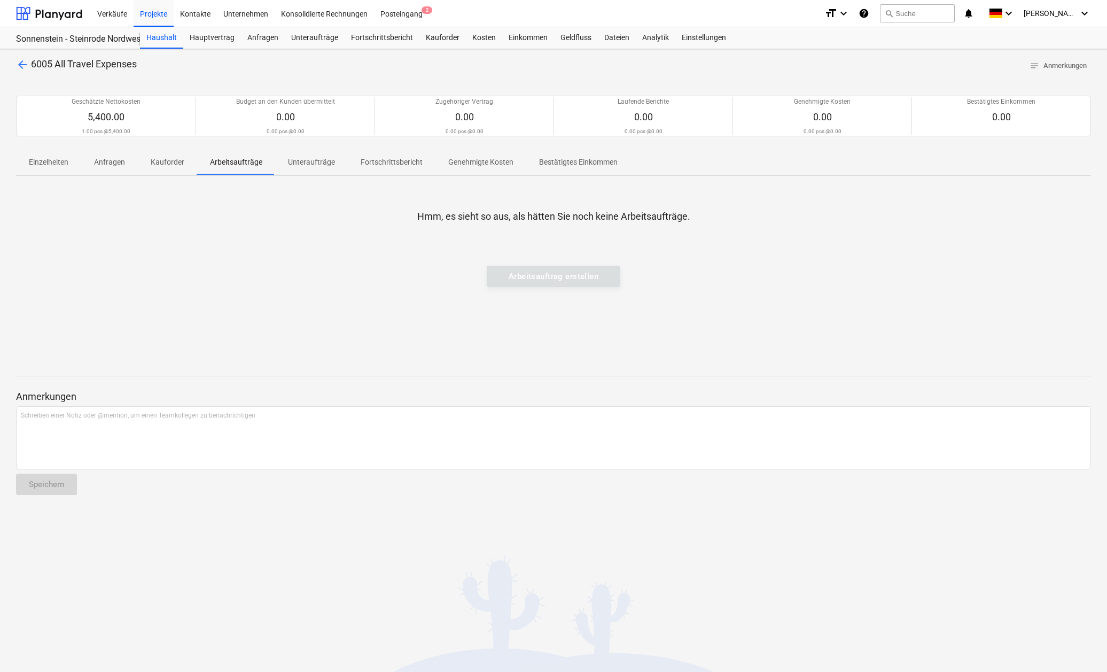
click at [318, 164] on p "Unteraufträge" at bounding box center [311, 162] width 47 height 11
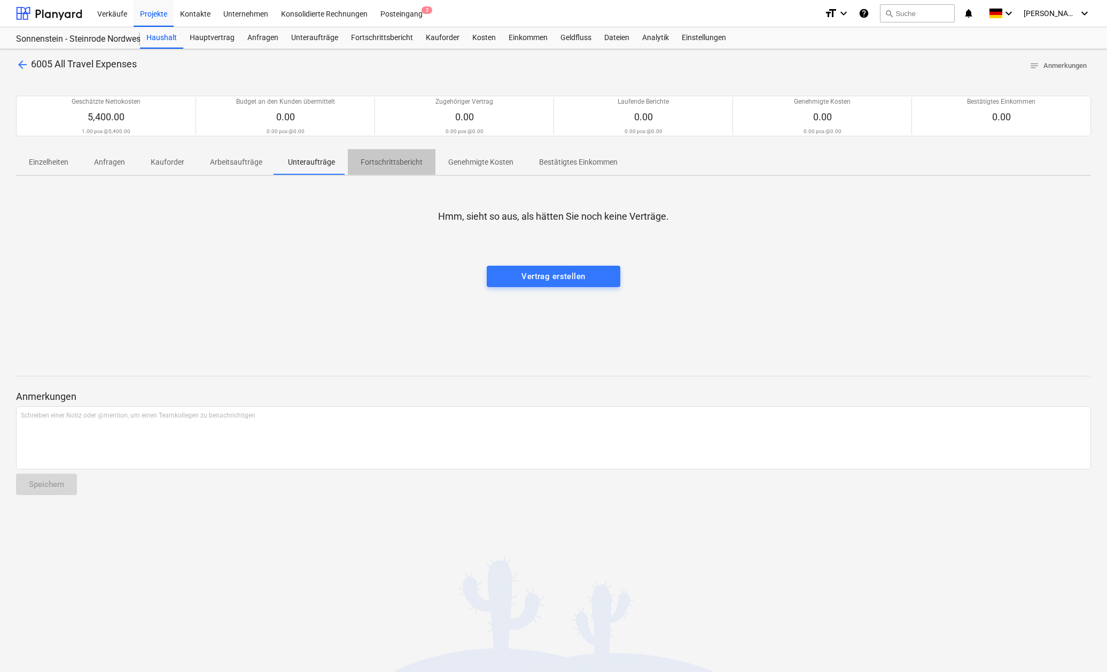
click at [401, 159] on p "Fortschrittsbericht" at bounding box center [392, 162] width 62 height 11
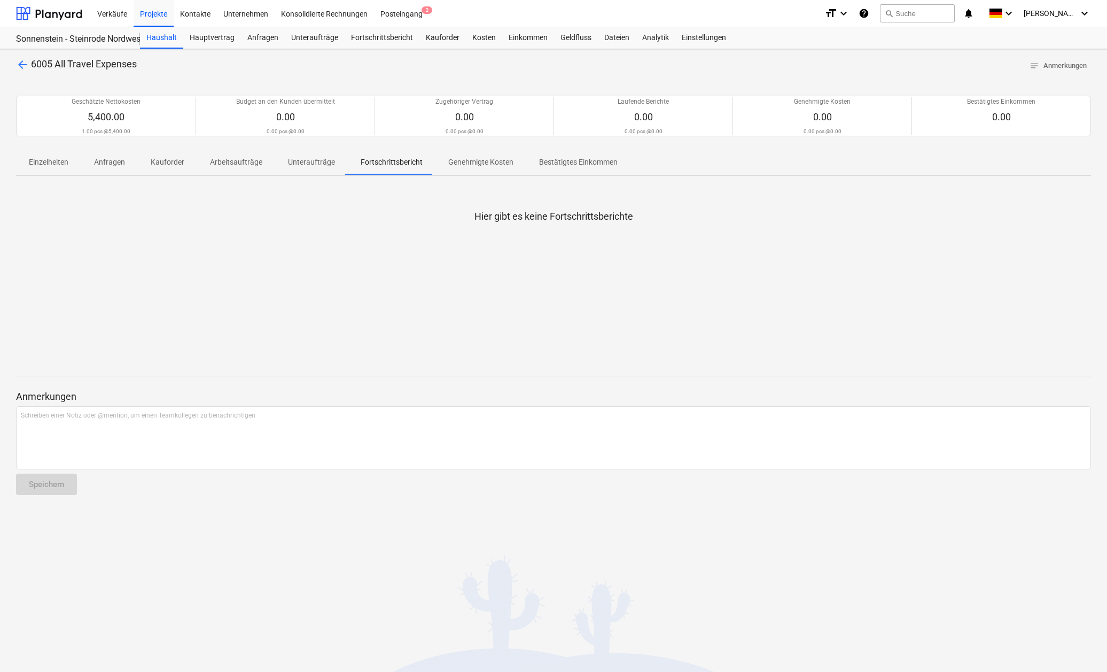
click at [486, 163] on p "Genehmigte Kosten" at bounding box center [480, 162] width 65 height 11
click at [566, 162] on p "Bestätigtes Einkommen" at bounding box center [578, 162] width 79 height 11
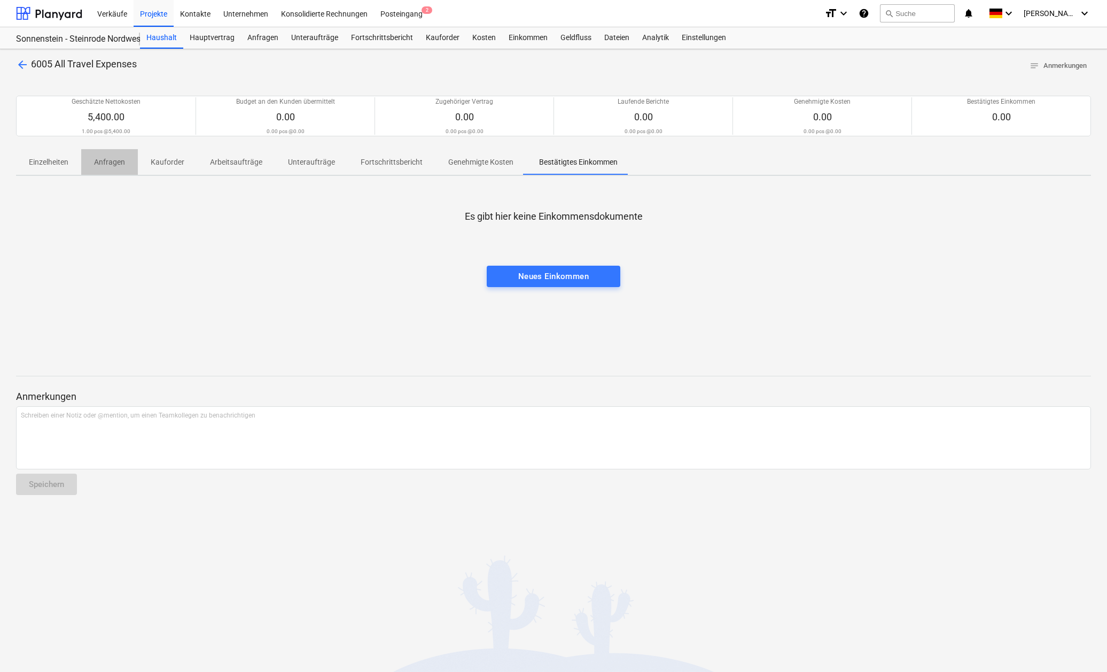
click at [123, 162] on p "Anfragen" at bounding box center [109, 162] width 31 height 11
click at [21, 61] on span "arrow_back" at bounding box center [22, 64] width 13 height 13
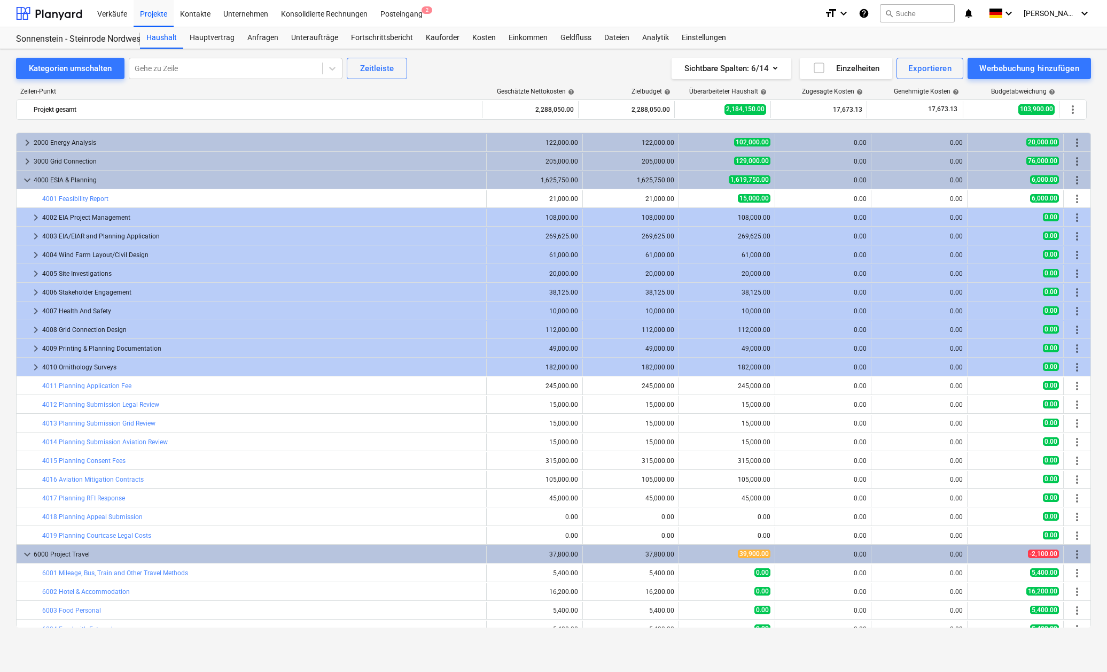
scroll to position [263, 0]
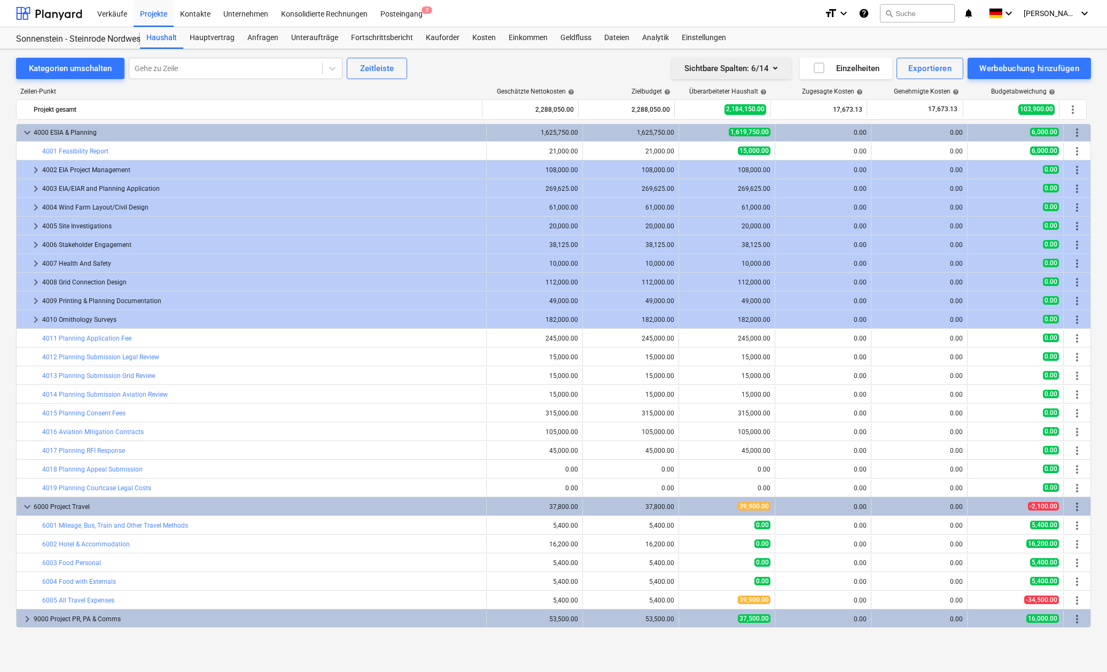
click at [611, 67] on icon "button" at bounding box center [775, 67] width 13 height 13
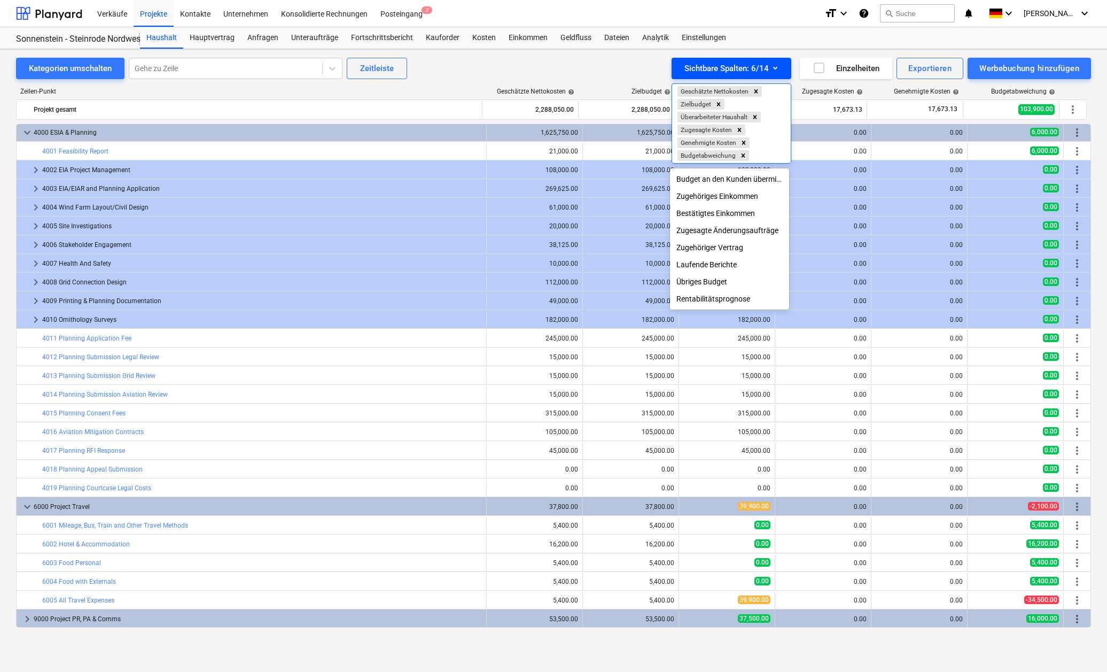
drag, startPoint x: 652, startPoint y: 71, endPoint x: 671, endPoint y: 65, distance: 19.6
click at [611, 70] on div at bounding box center [553, 336] width 1107 height 672
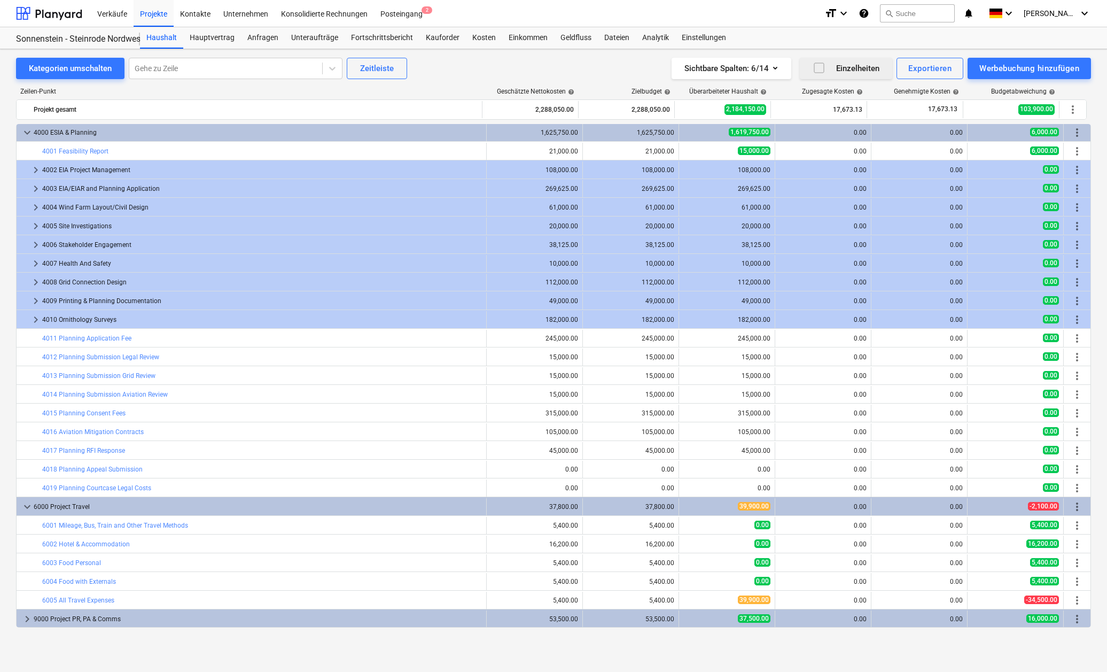
click at [611, 66] on icon "button" at bounding box center [819, 67] width 13 height 13
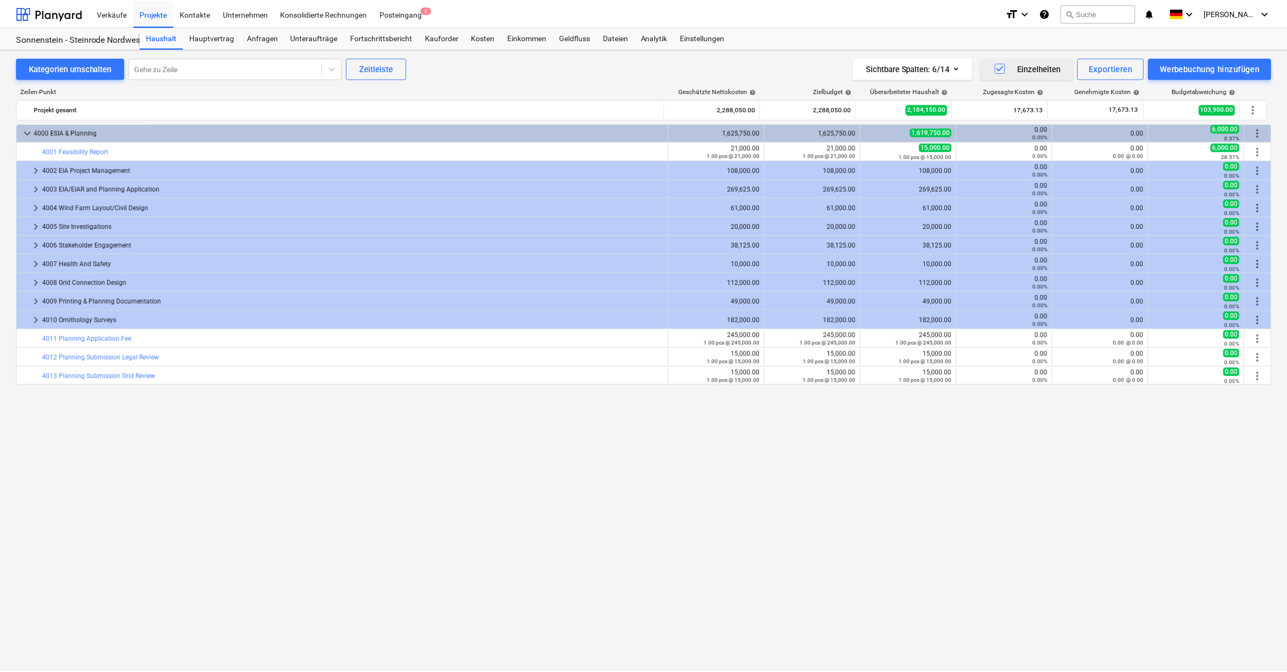
scroll to position [0, 0]
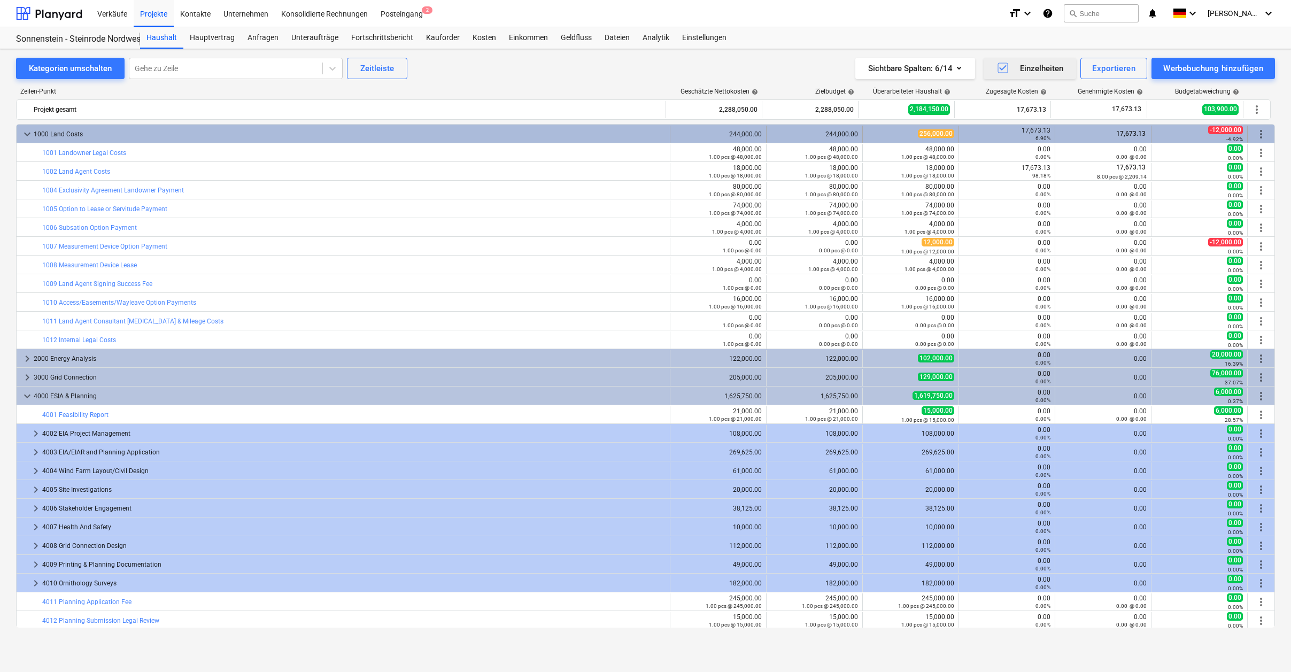
click at [25, 133] on span "keyboard_arrow_down" at bounding box center [27, 134] width 13 height 13
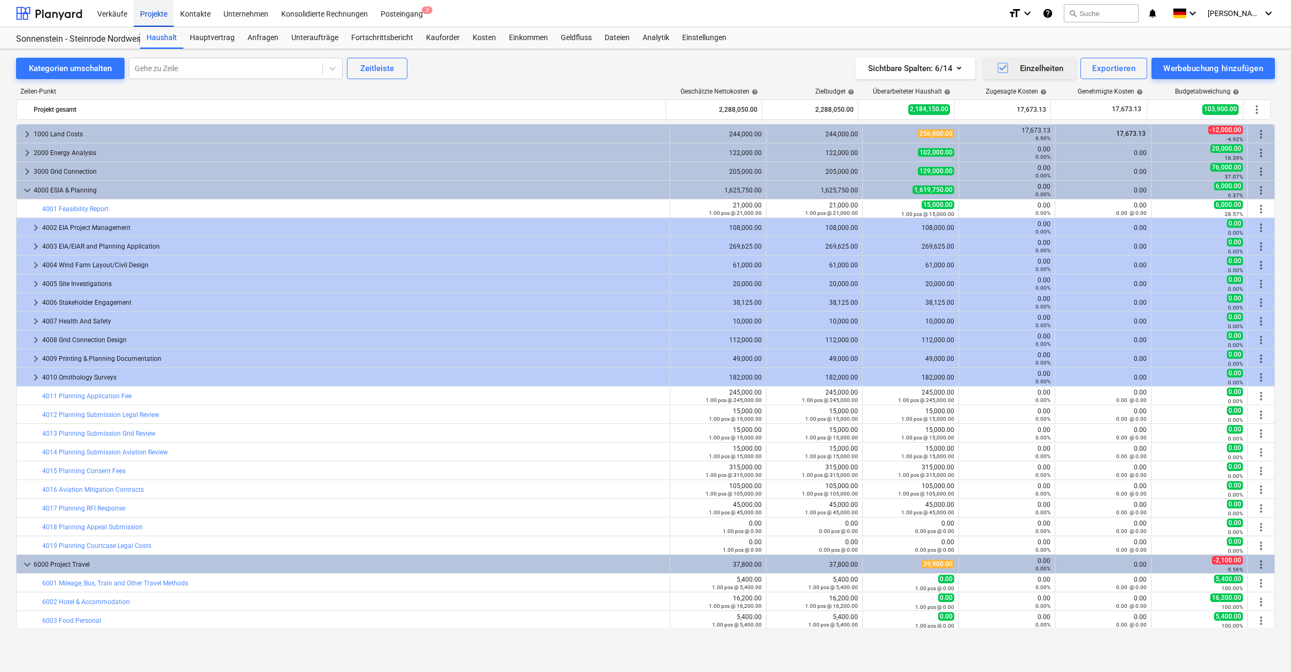
click at [152, 11] on div "Projekte" at bounding box center [154, 12] width 40 height 27
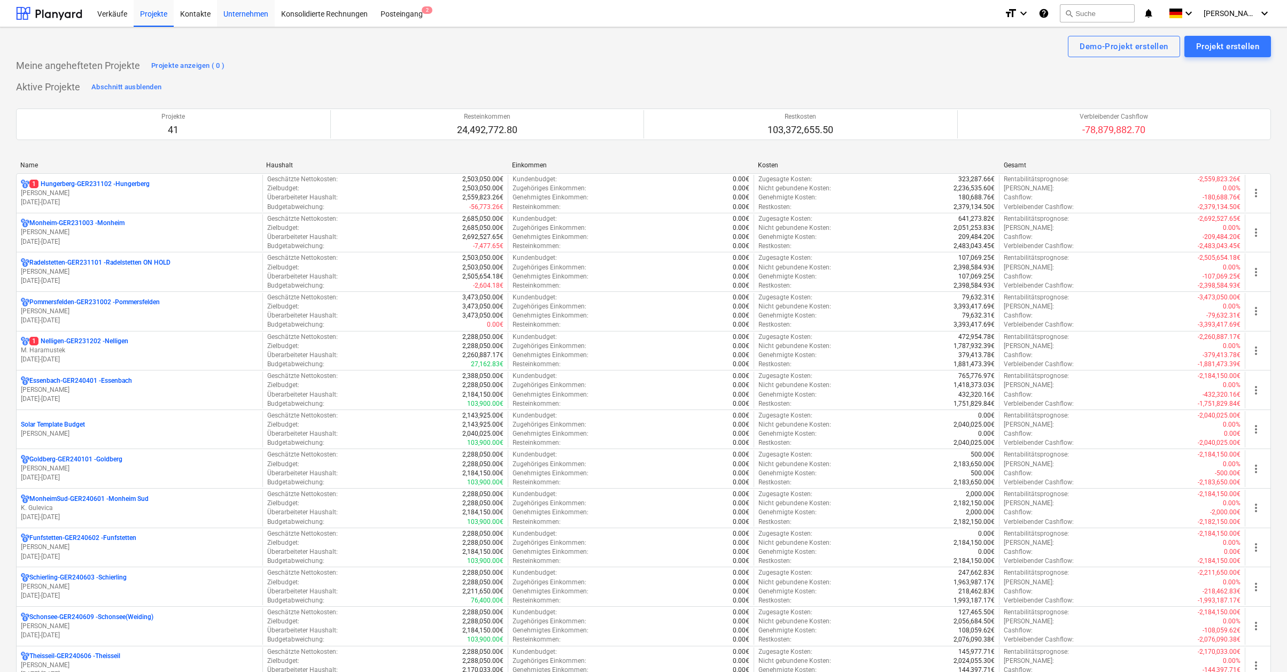
click at [246, 11] on div "Unternehmen" at bounding box center [246, 12] width 58 height 27
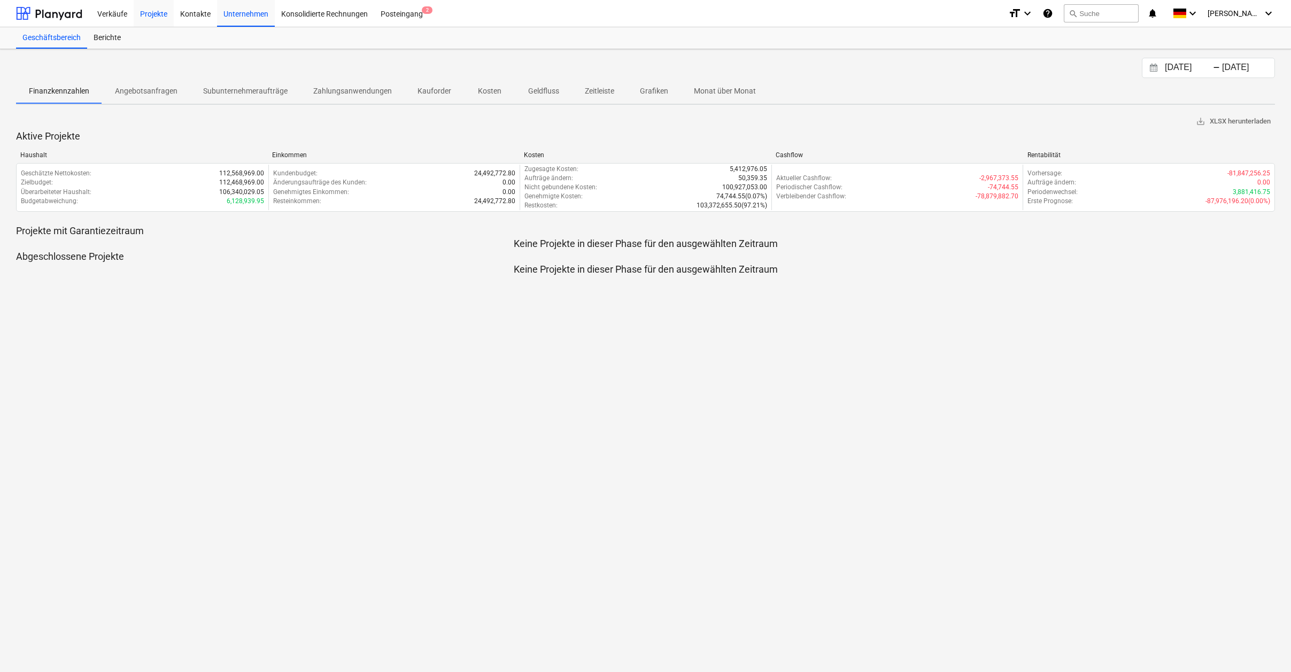
click at [157, 19] on div "Projekte" at bounding box center [154, 12] width 40 height 27
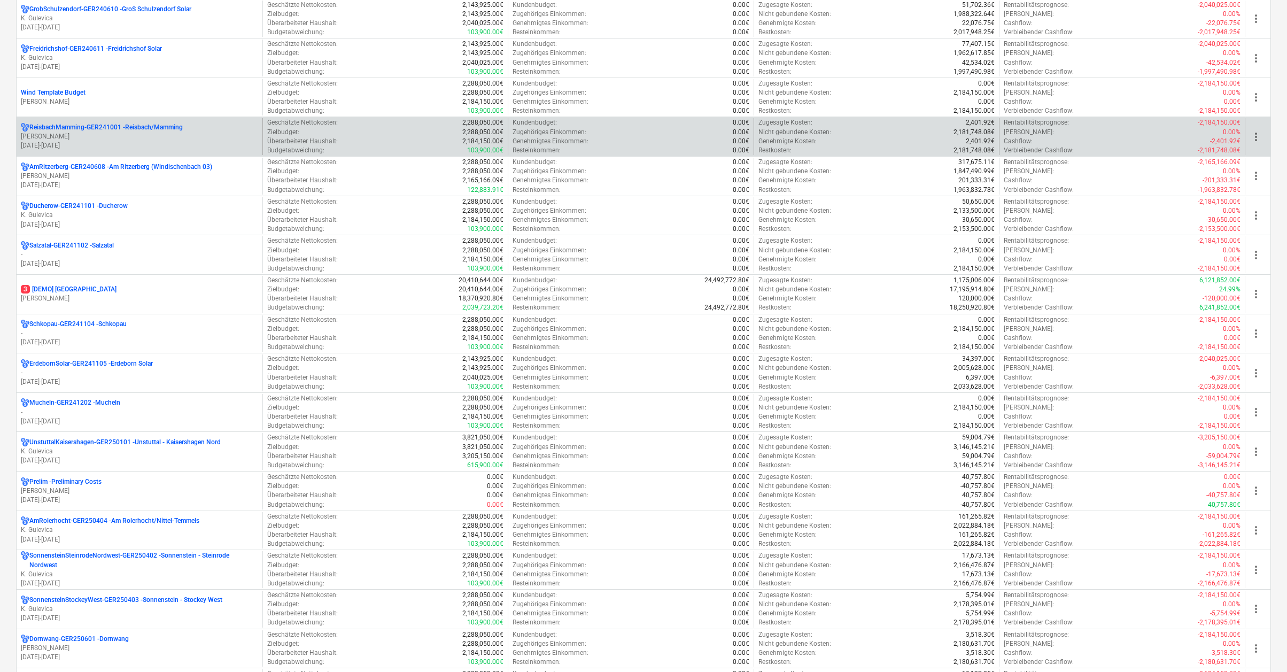
scroll to position [962, 0]
